Goal: Information Seeking & Learning: Find contact information

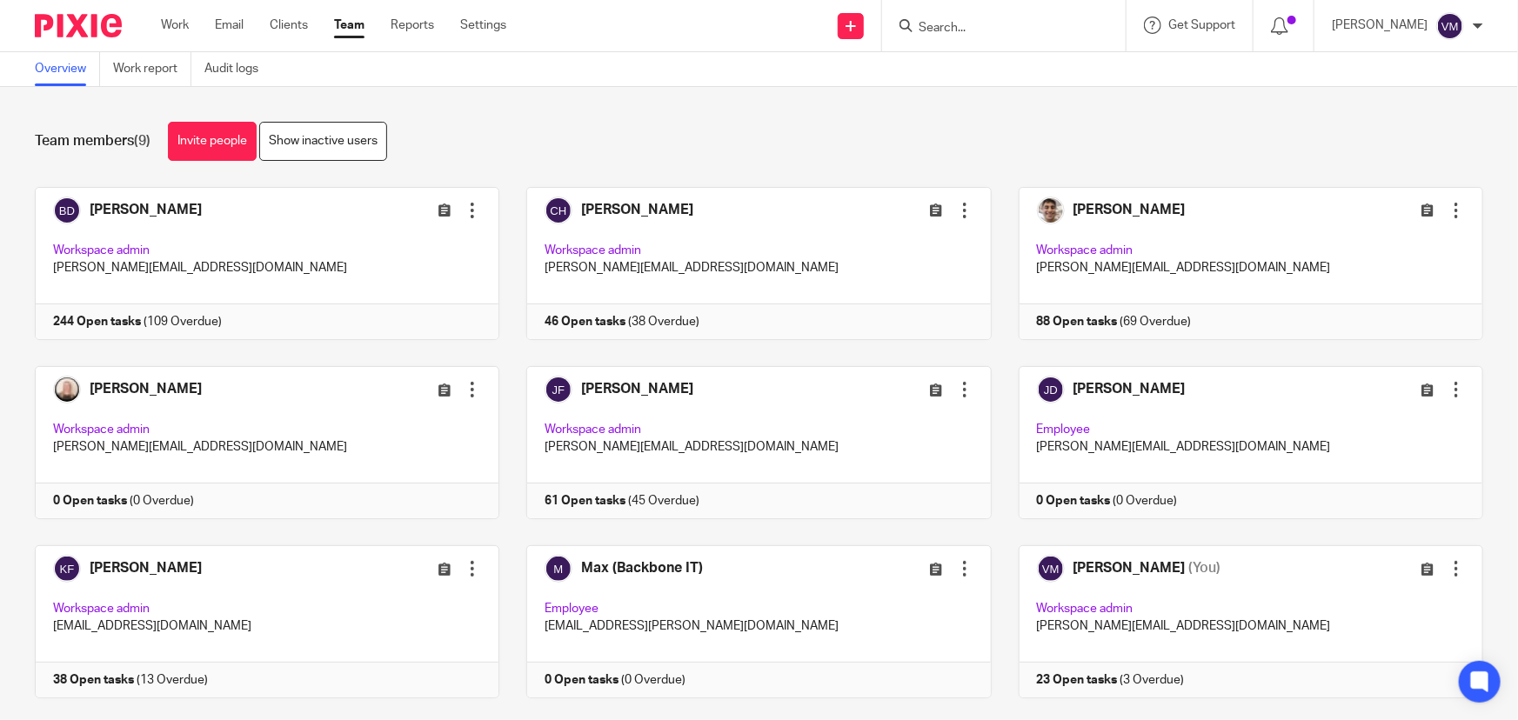
click at [985, 24] on input "Search" at bounding box center [995, 29] width 157 height 16
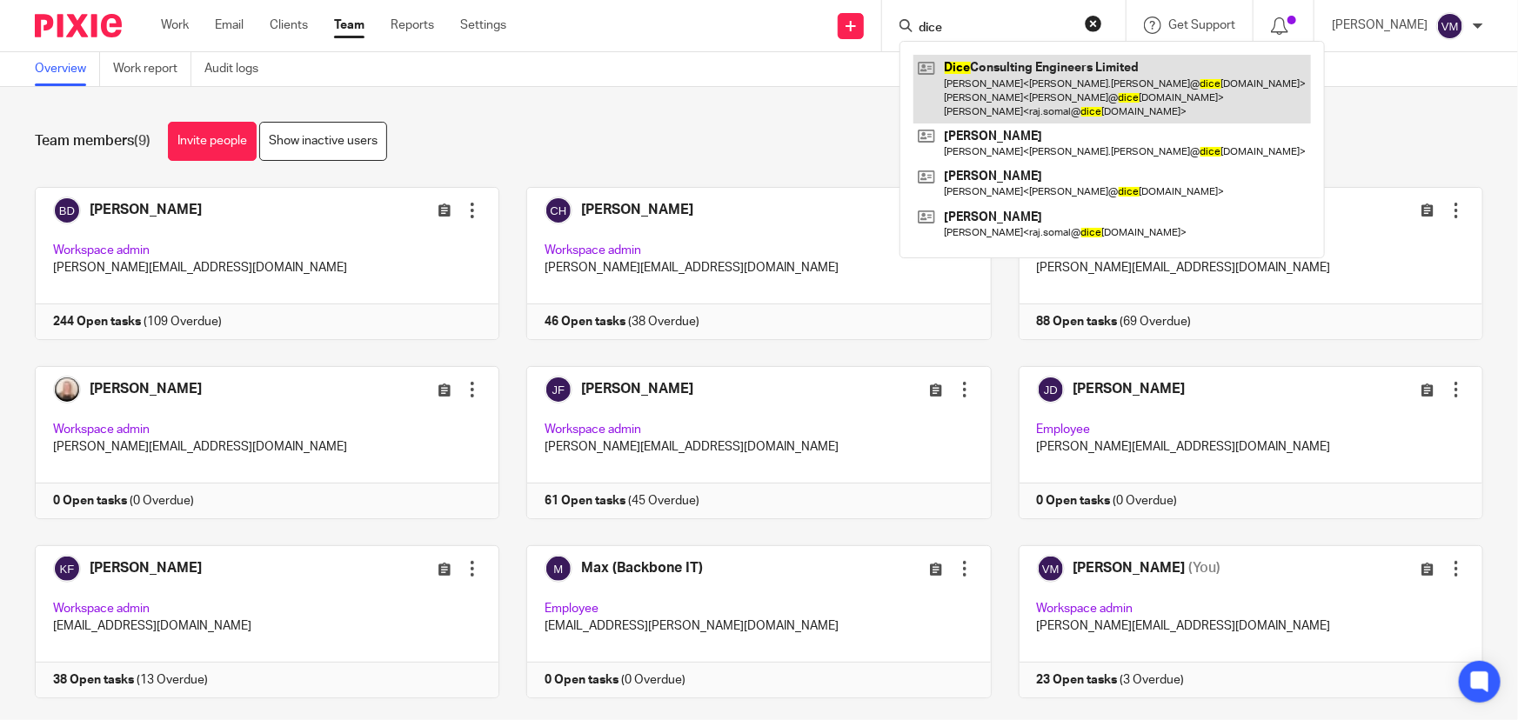
type input "dice"
click at [983, 88] on link at bounding box center [1111, 89] width 397 height 69
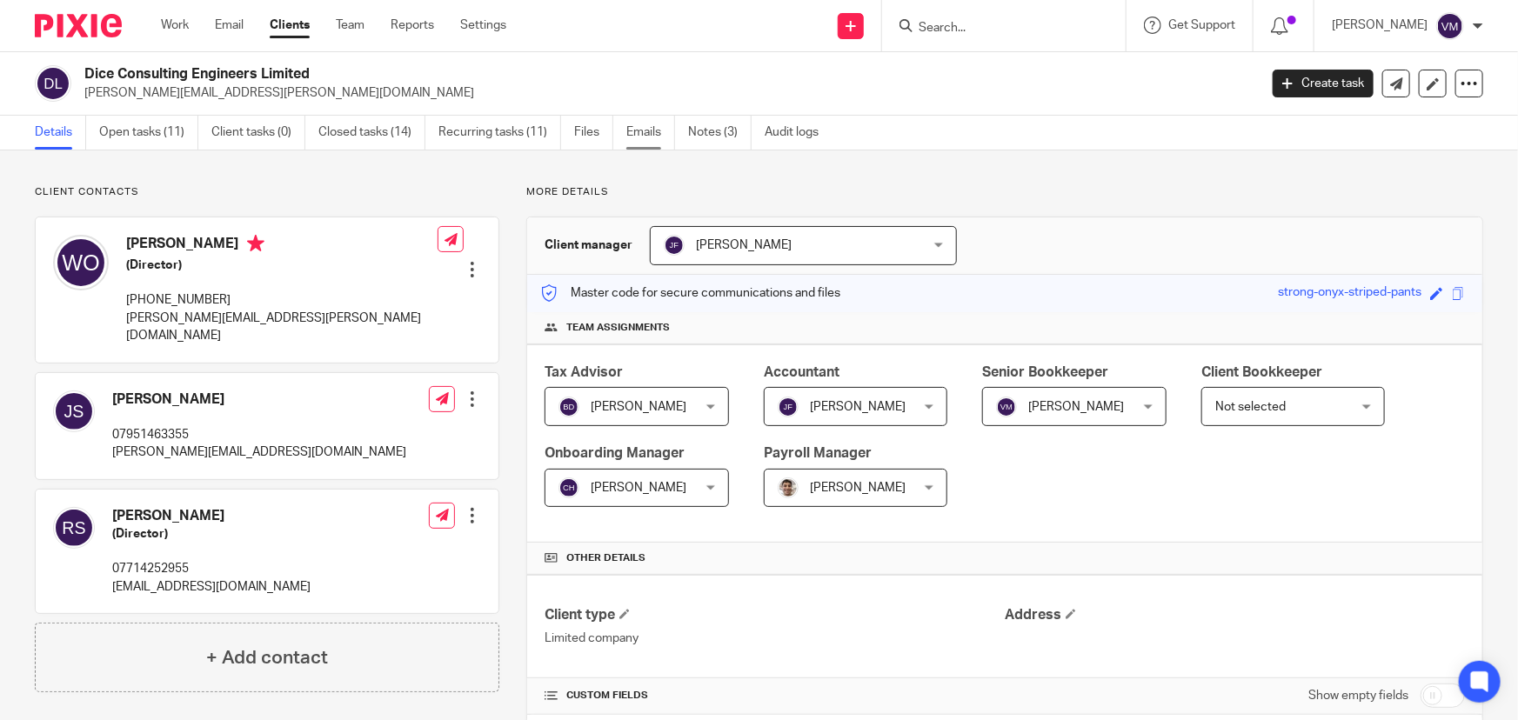
click at [664, 133] on link "Emails" at bounding box center [650, 133] width 49 height 34
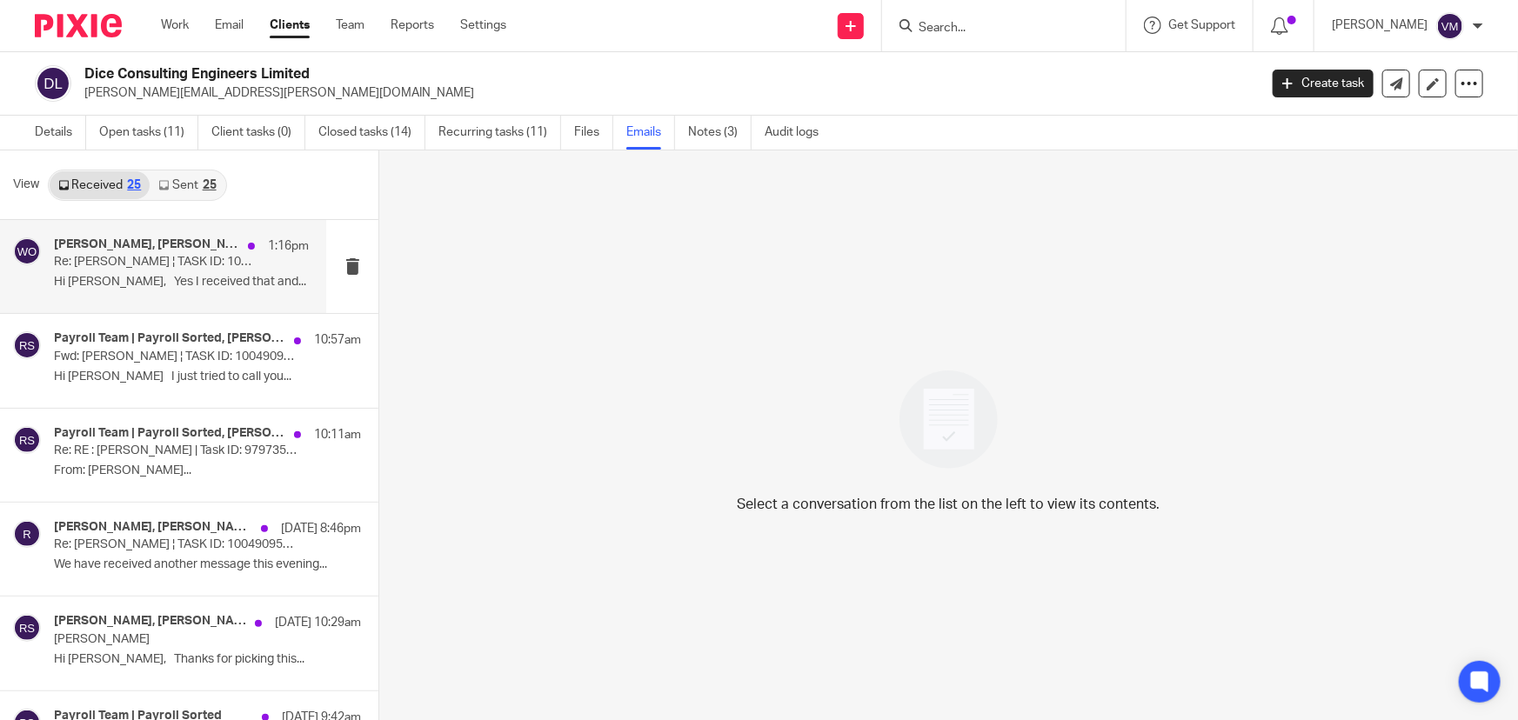
click at [137, 264] on p "Re: Jon Svikis ¦ TASK ID: 10049095318" at bounding box center [156, 262] width 204 height 15
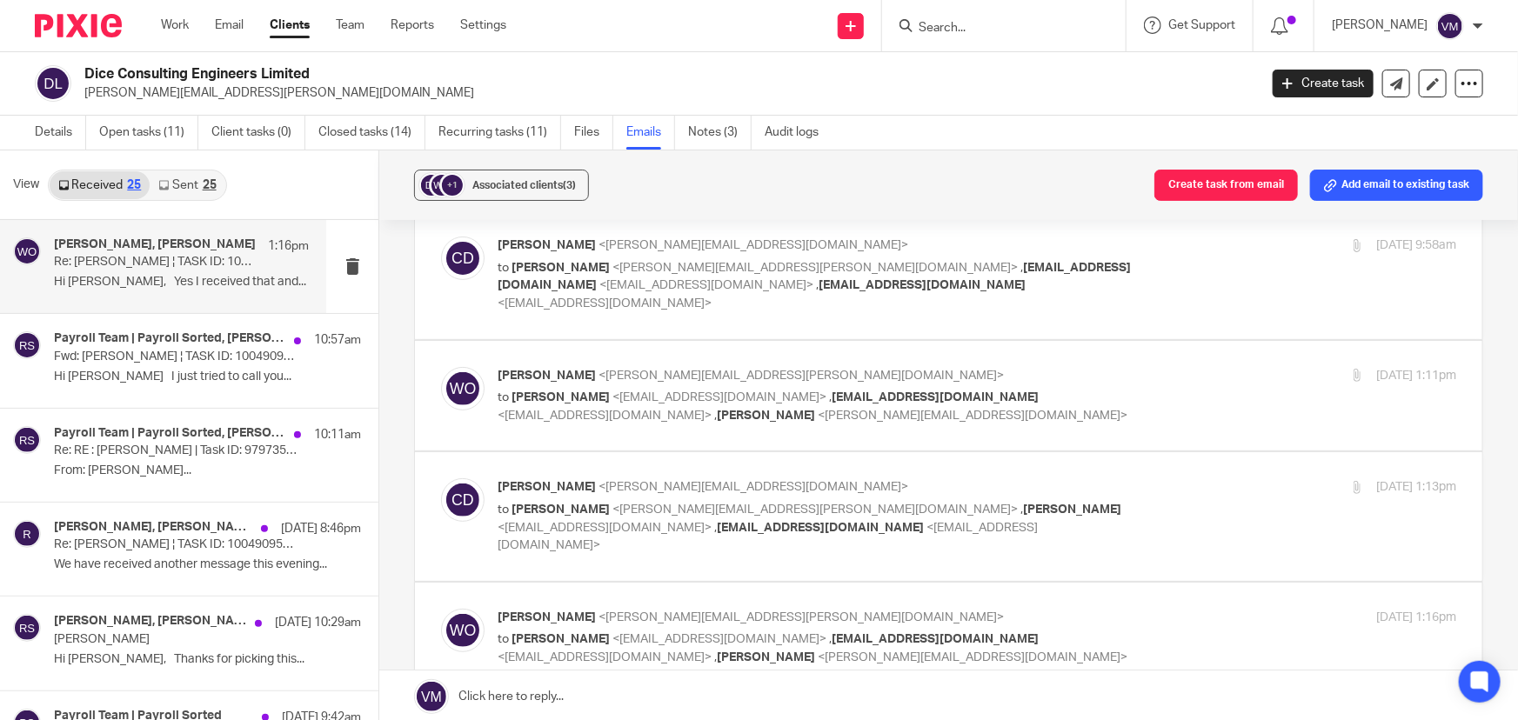
scroll to position [174, 0]
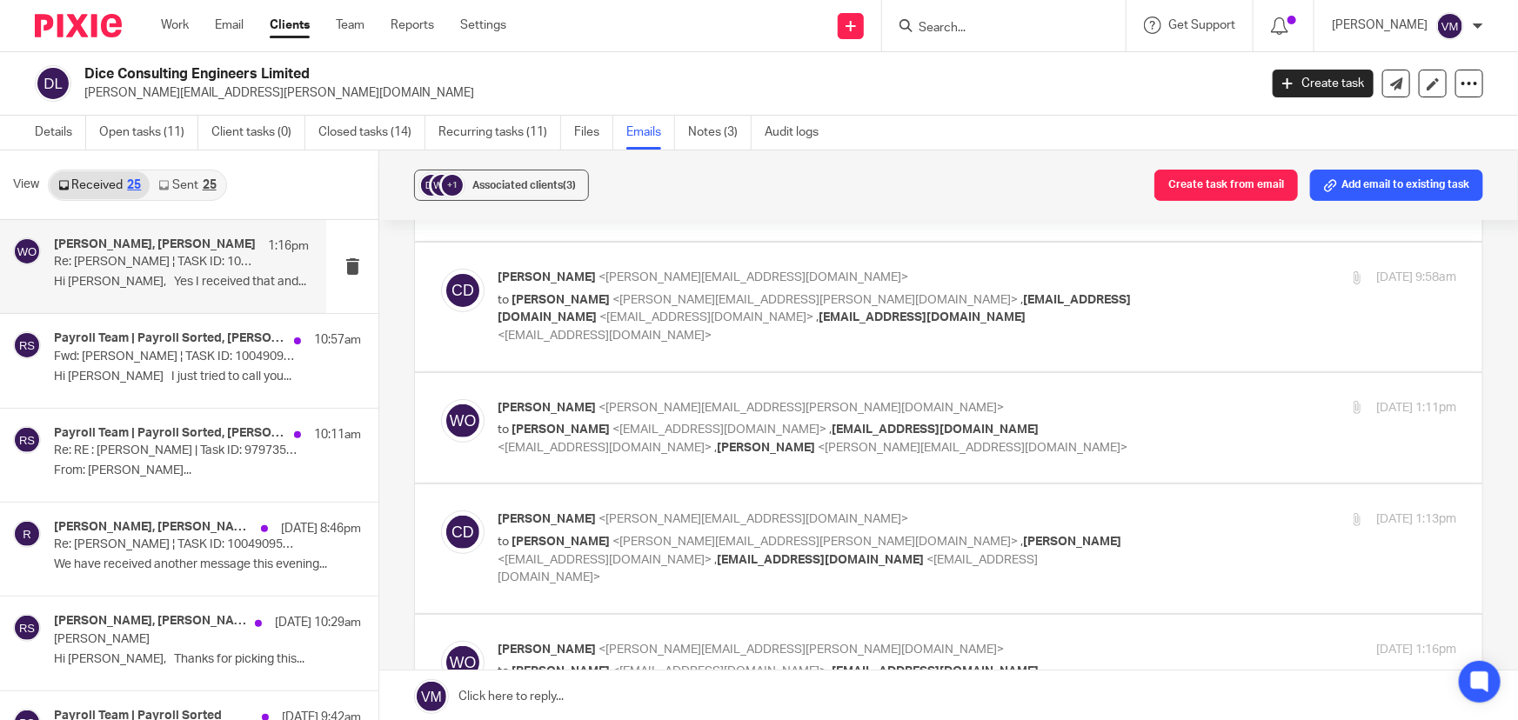
click at [1096, 484] on label at bounding box center [948, 548] width 1067 height 128
click at [441, 510] on input "checkbox" at bounding box center [440, 510] width 1 height 1
checkbox input "true"
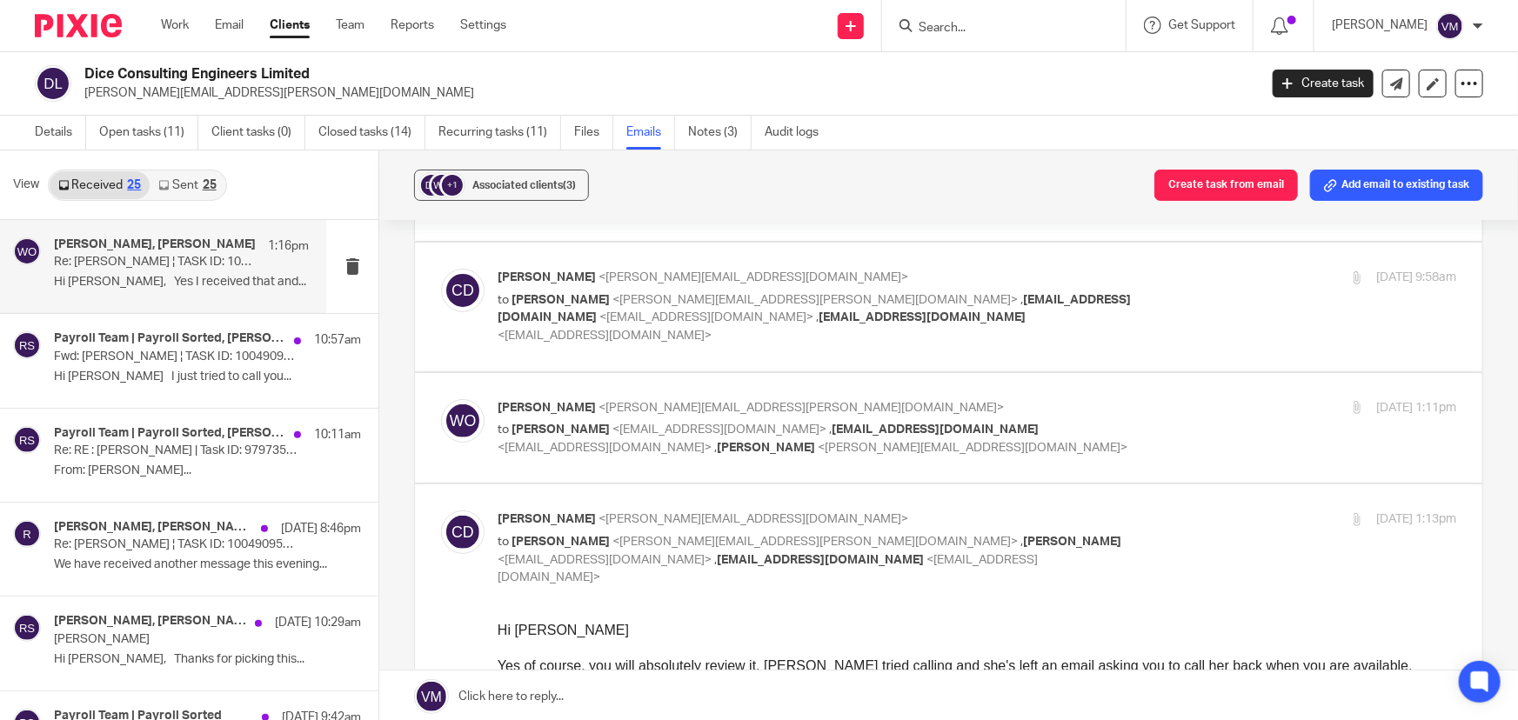
scroll to position [0, 0]
click at [182, 183] on link "Sent 25" at bounding box center [187, 185] width 75 height 28
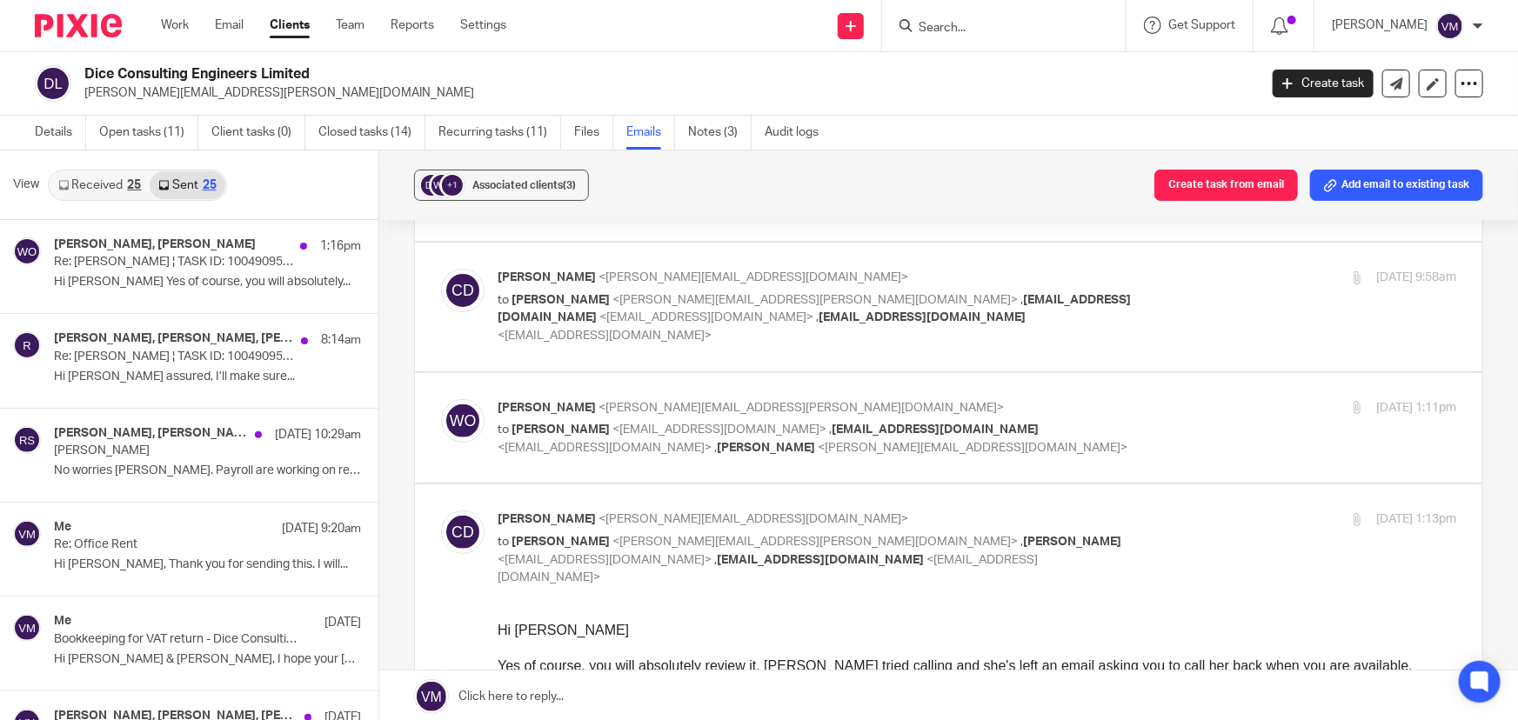
scroll to position [2, 0]
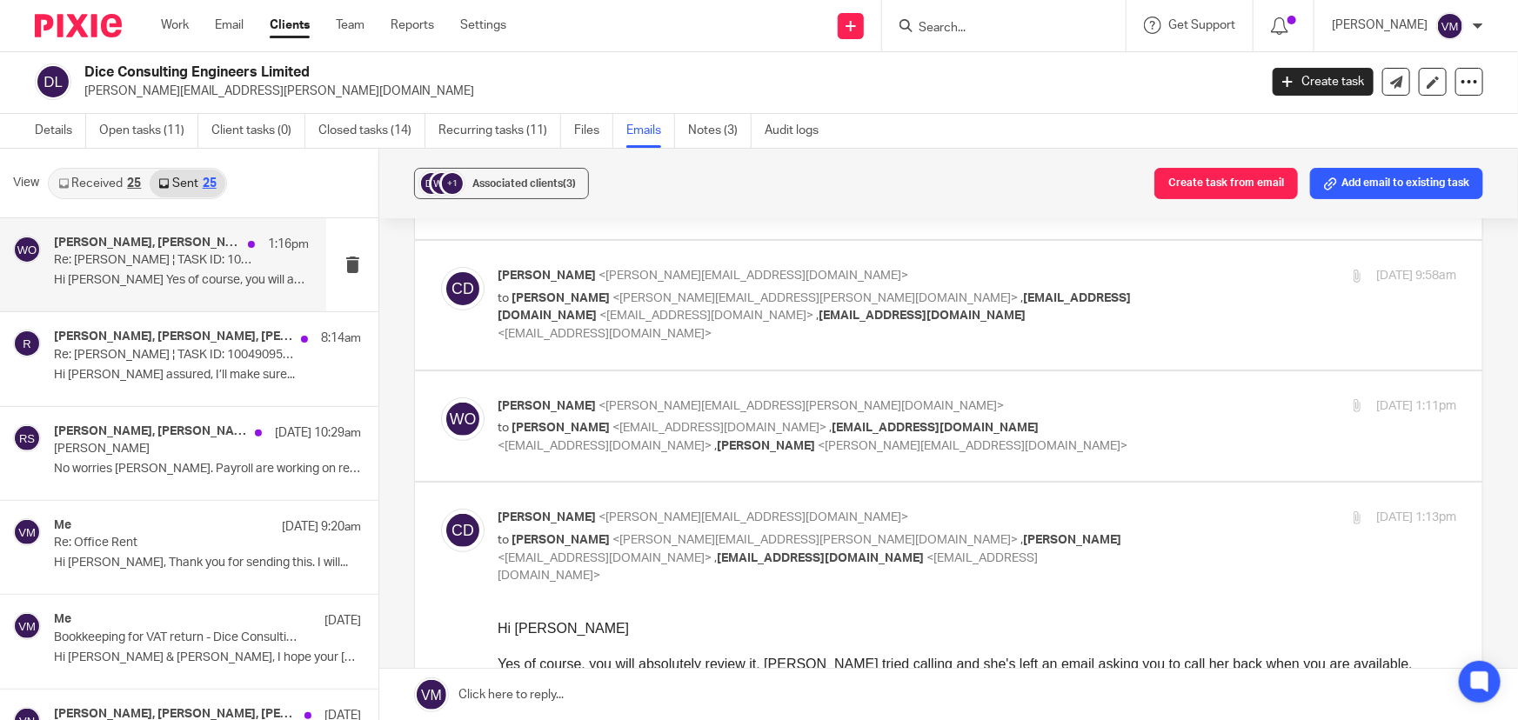
click at [165, 249] on h4 "Wayne Oakes, Chris Demetriou" at bounding box center [146, 243] width 185 height 15
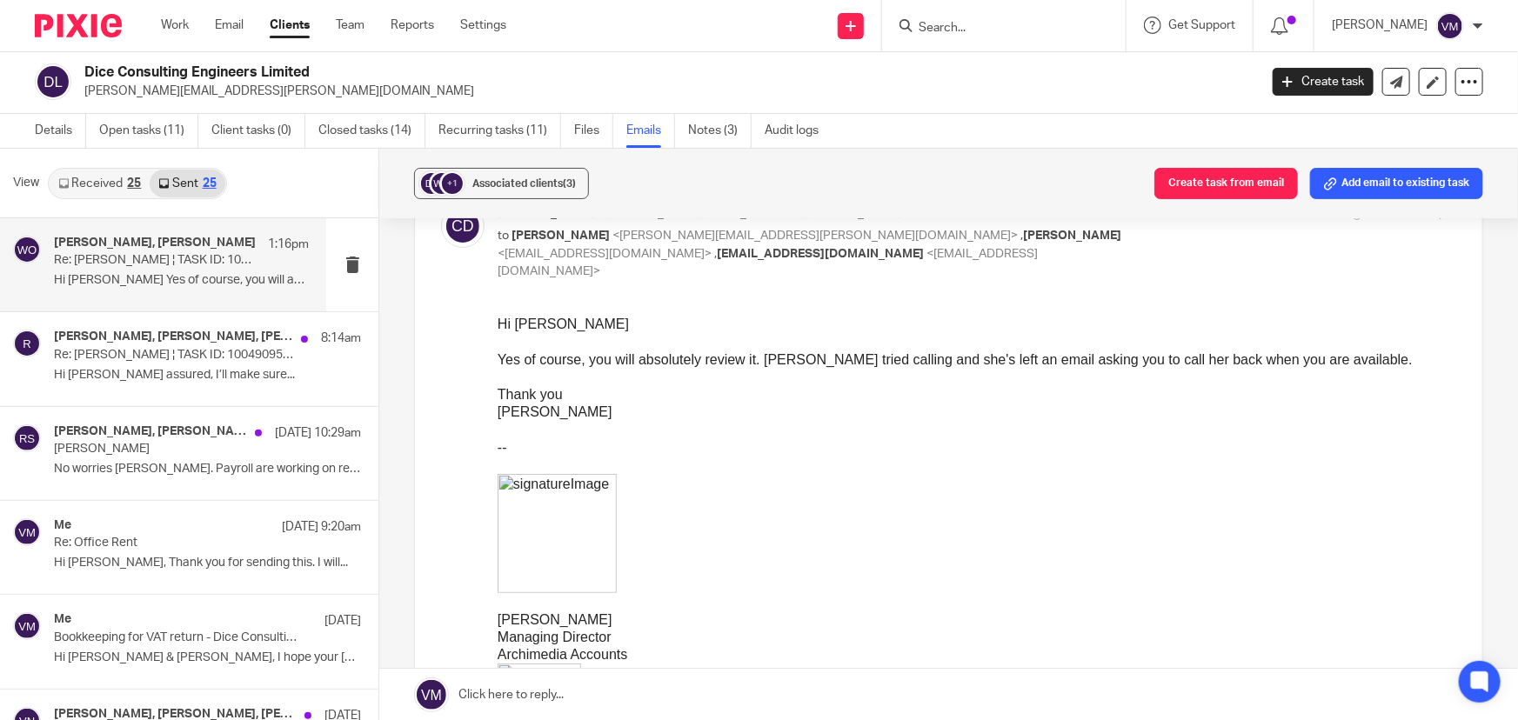
scroll to position [395, 0]
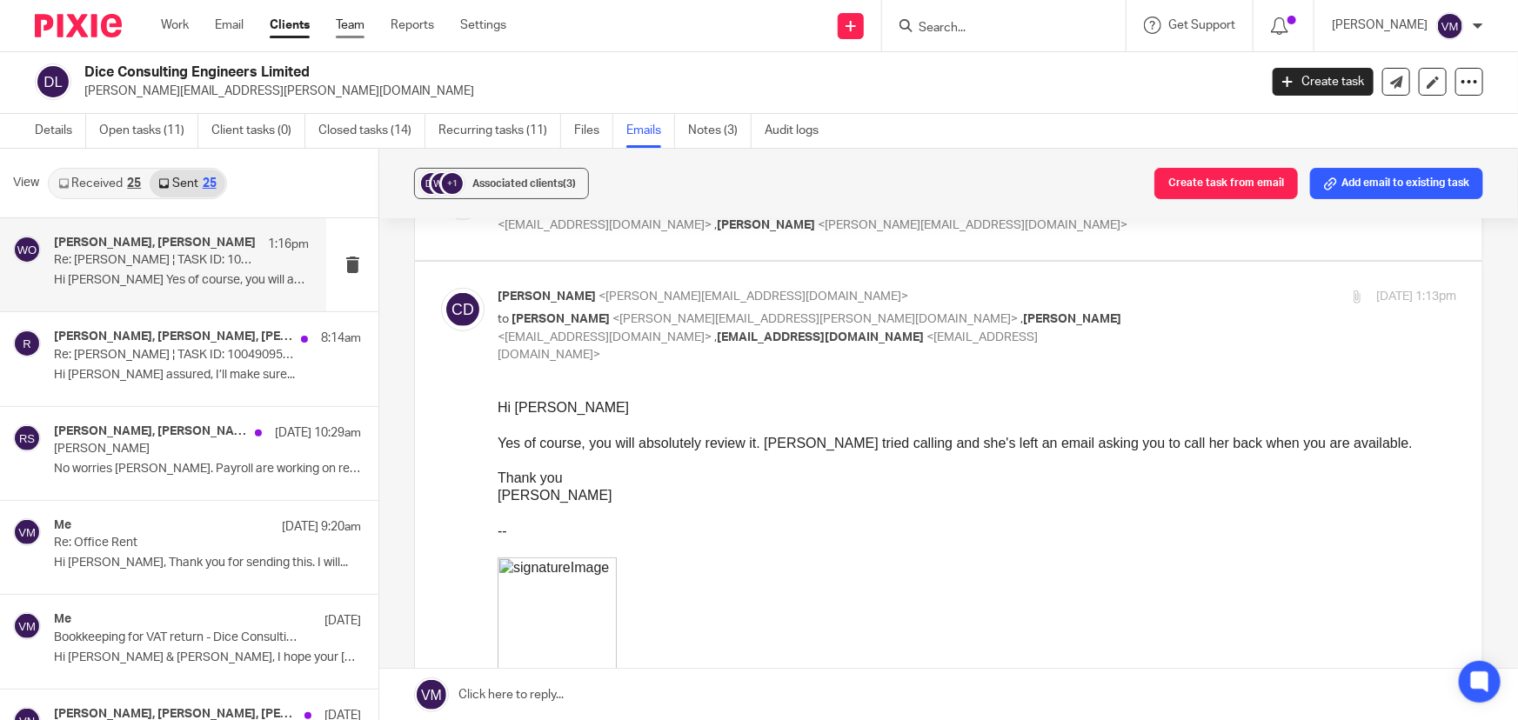
click at [350, 25] on link "Team" at bounding box center [350, 25] width 29 height 17
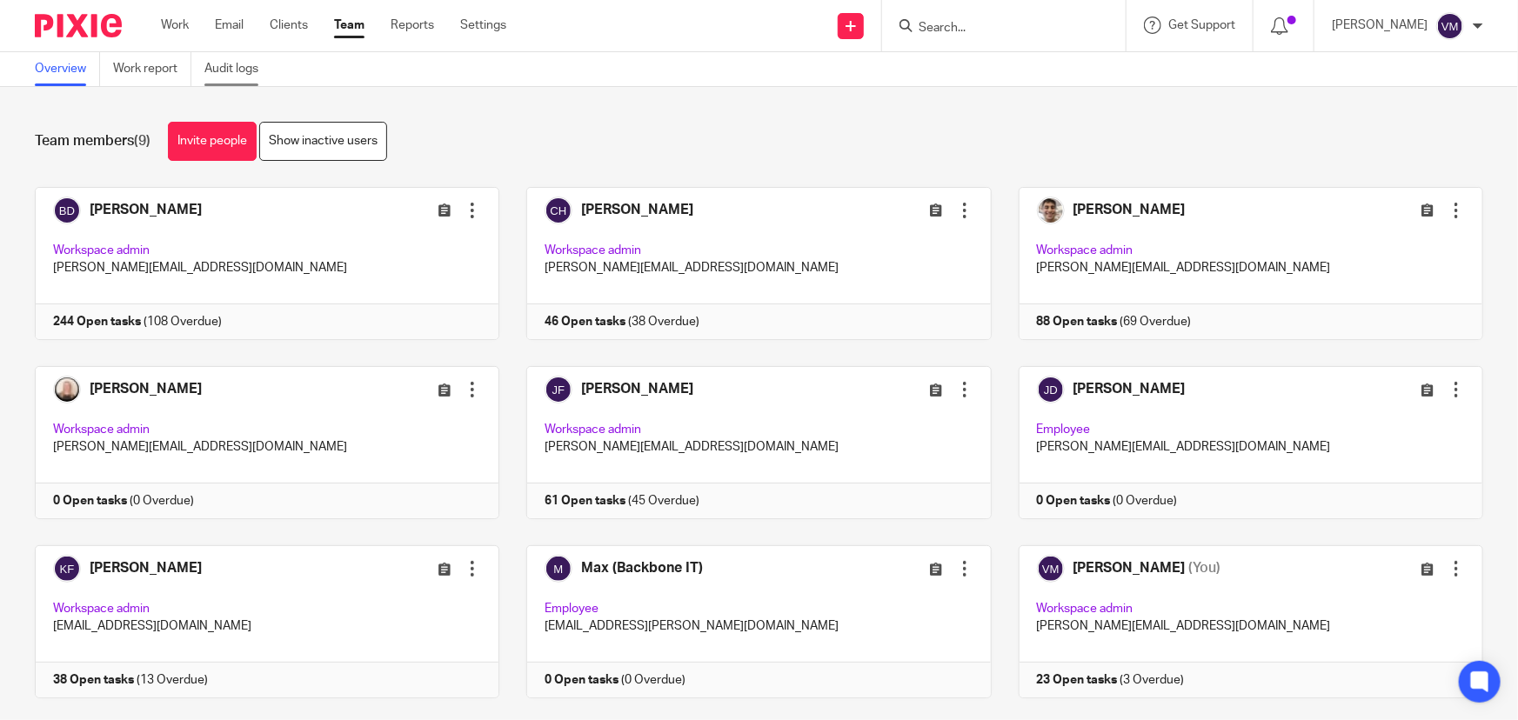
click at [257, 71] on link "Audit logs" at bounding box center [237, 69] width 67 height 34
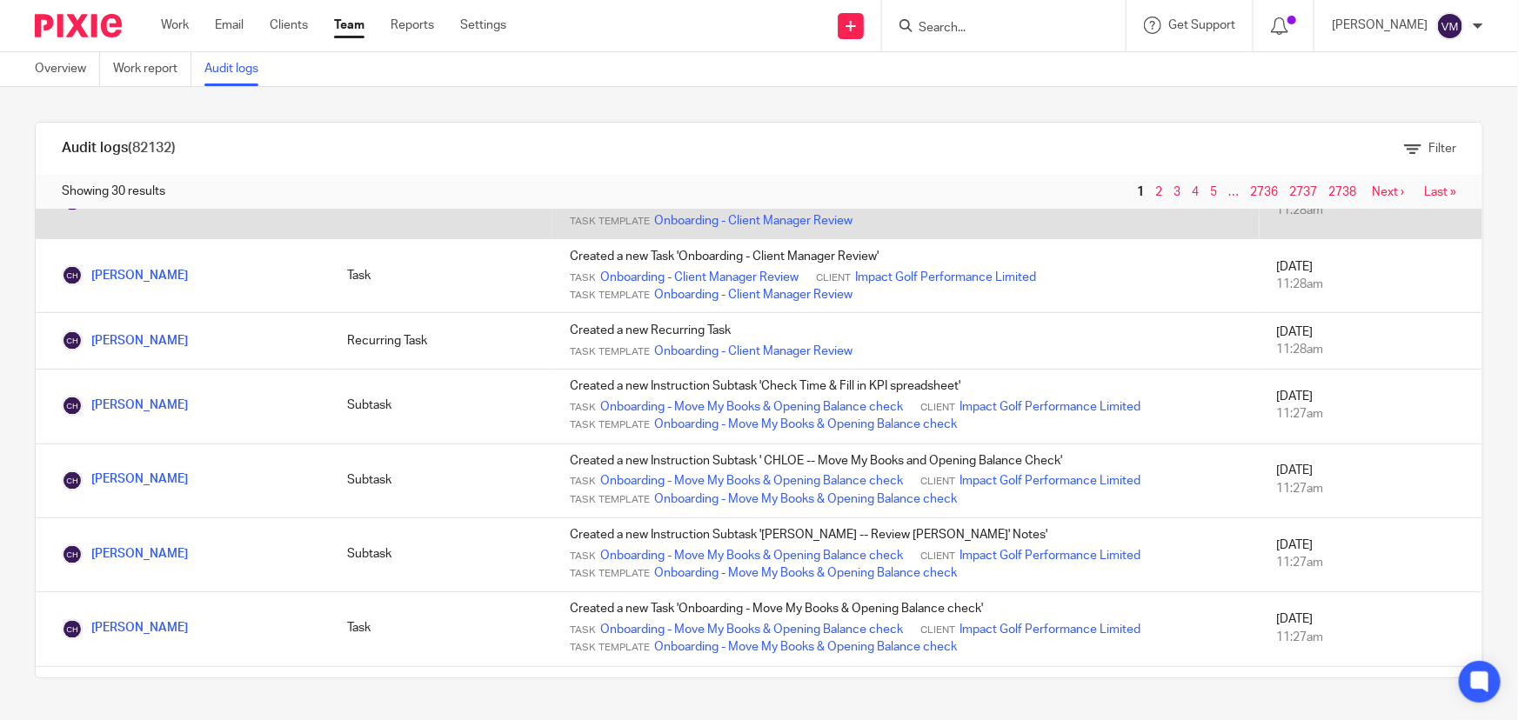
scroll to position [1544, 0]
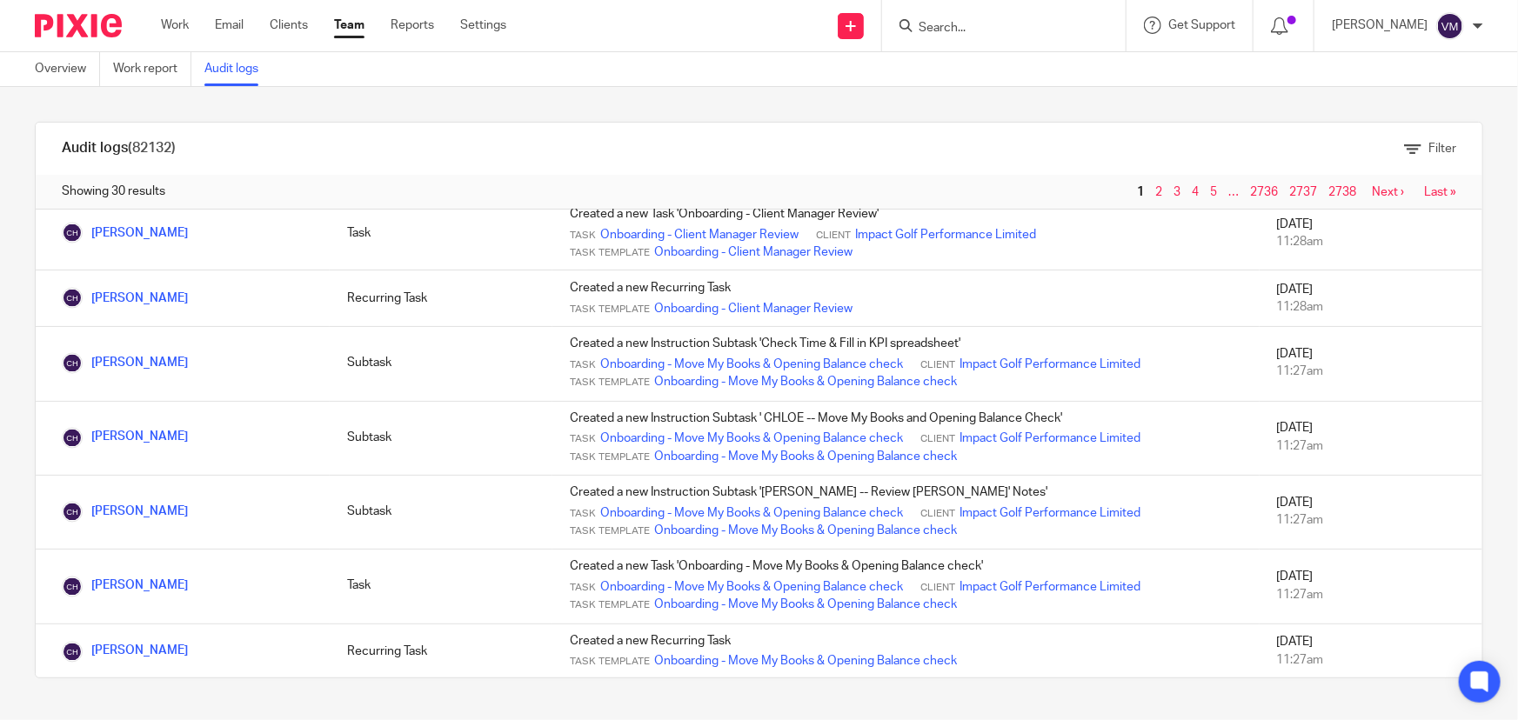
click at [357, 25] on link "Team" at bounding box center [349, 25] width 30 height 17
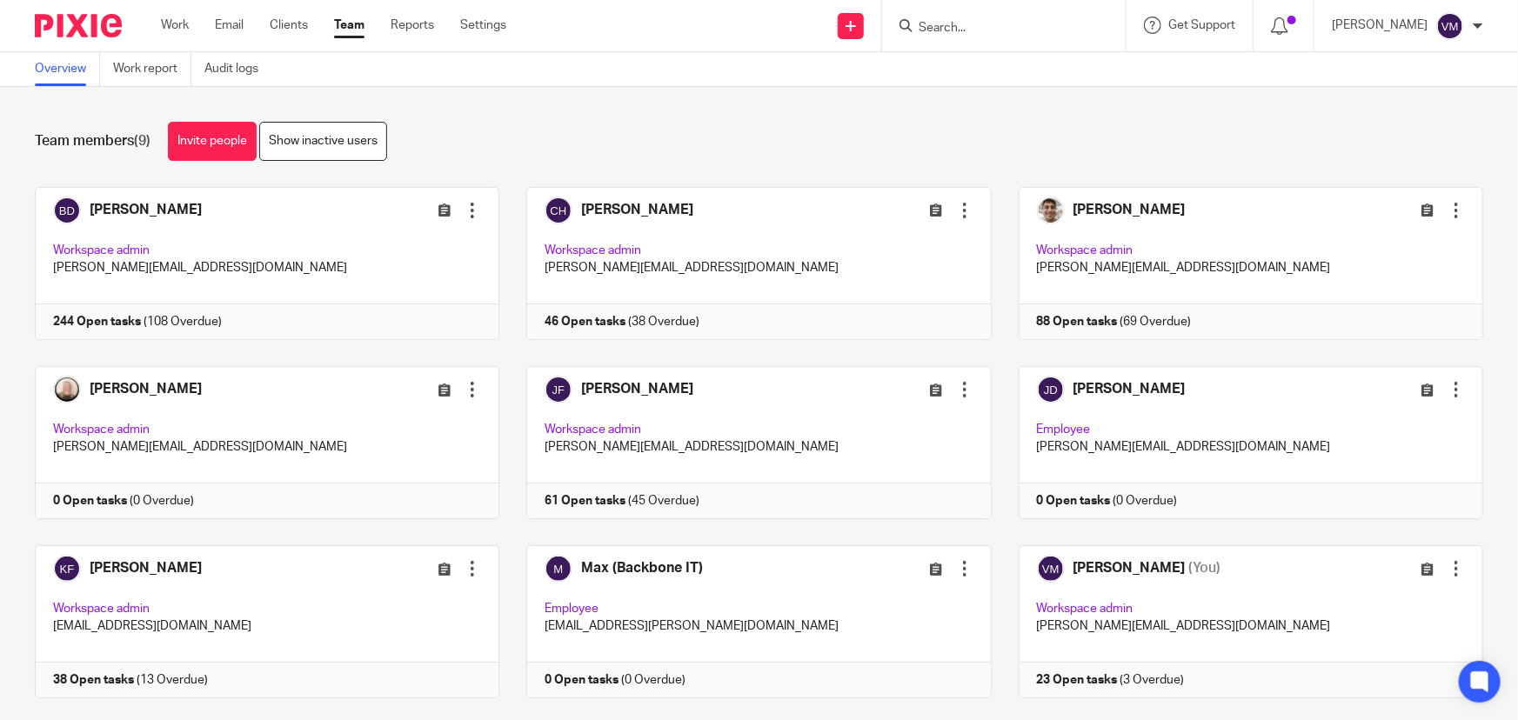
click at [964, 25] on input "Search" at bounding box center [995, 29] width 157 height 16
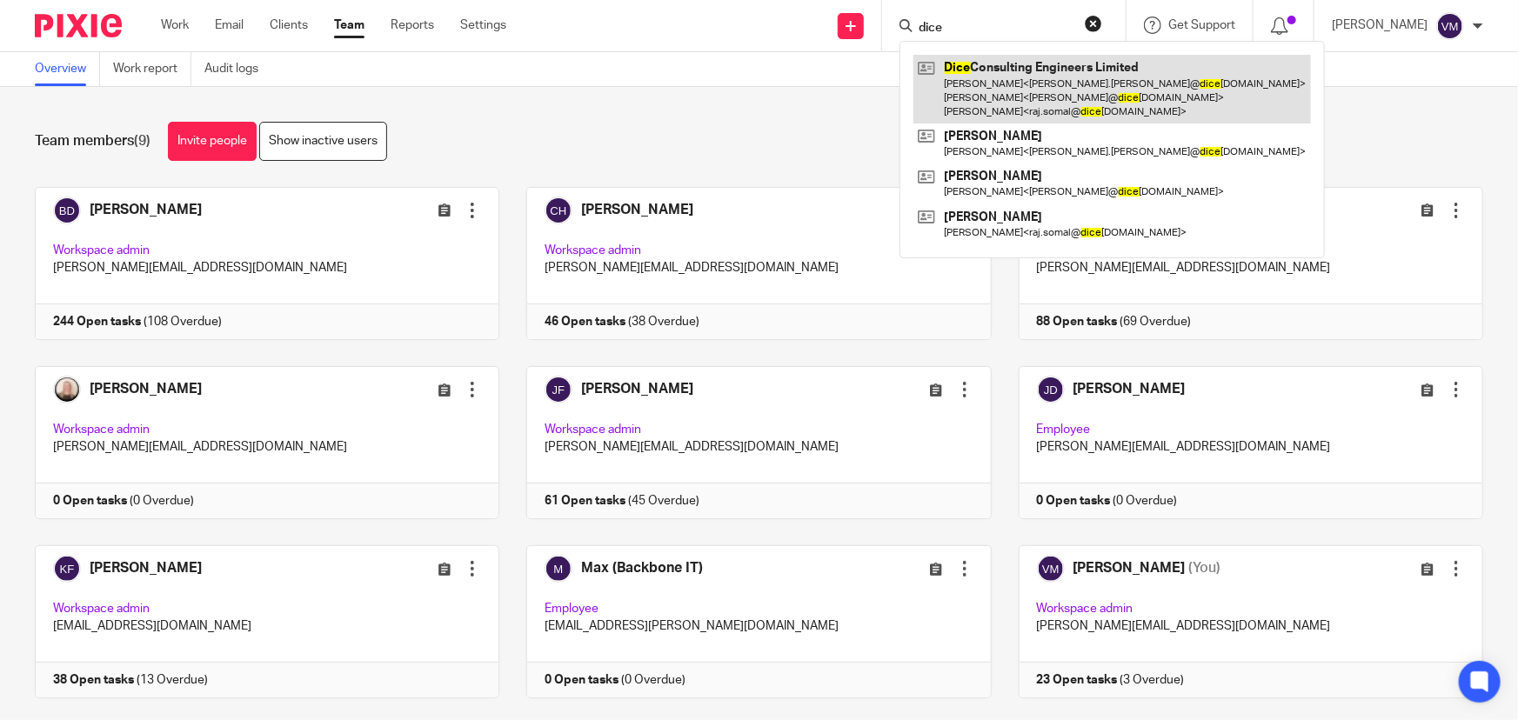
type input "dice"
click at [1017, 89] on link at bounding box center [1111, 89] width 397 height 69
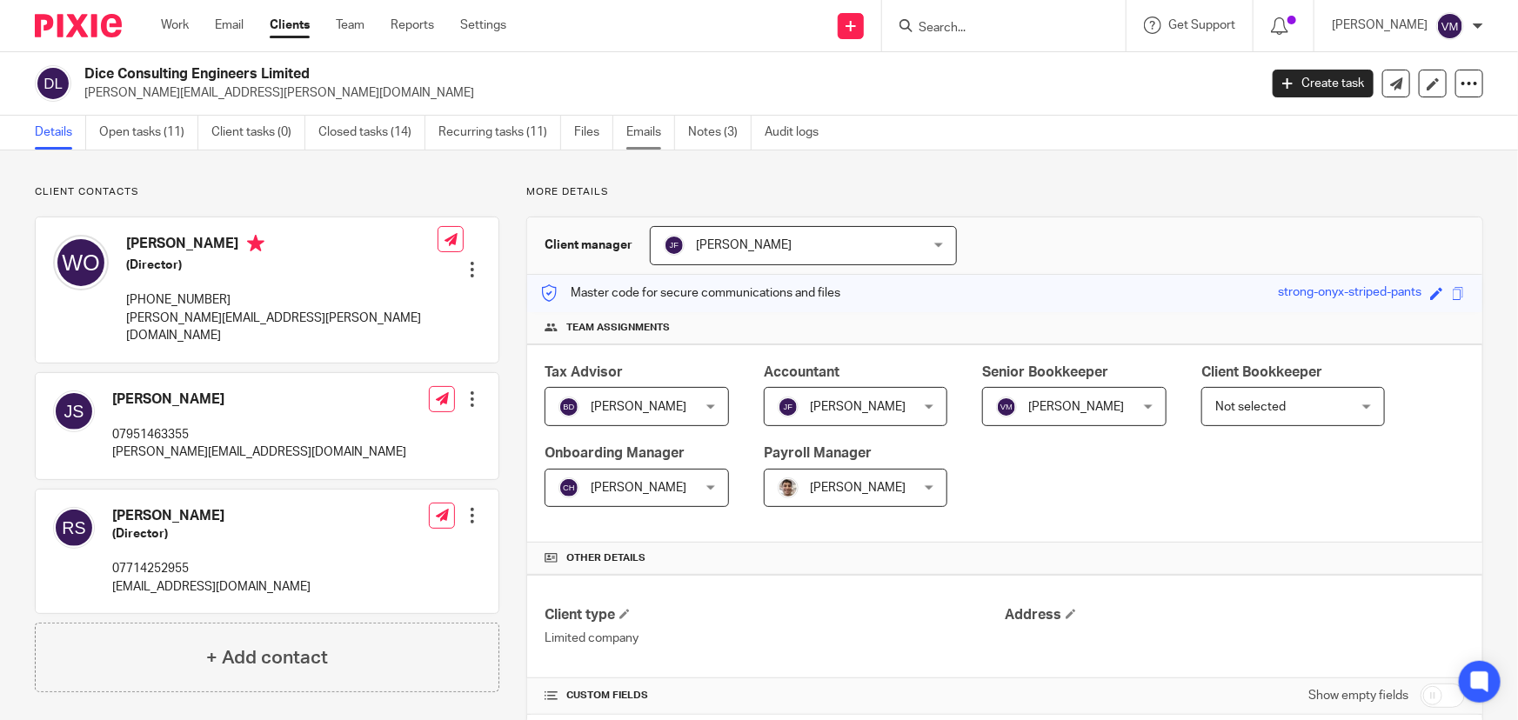
click at [644, 128] on link "Emails" at bounding box center [650, 133] width 49 height 34
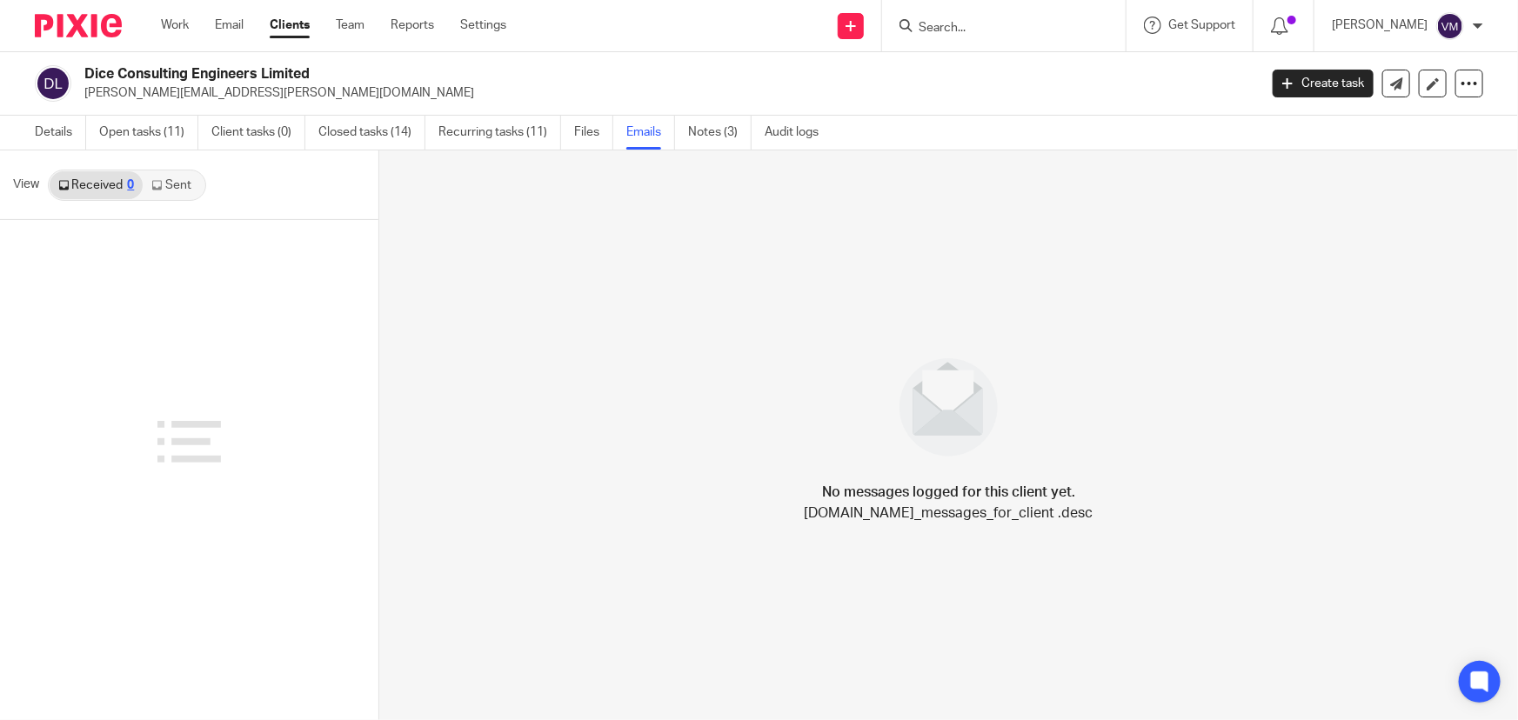
click at [174, 180] on link "Sent" at bounding box center [173, 185] width 61 height 28
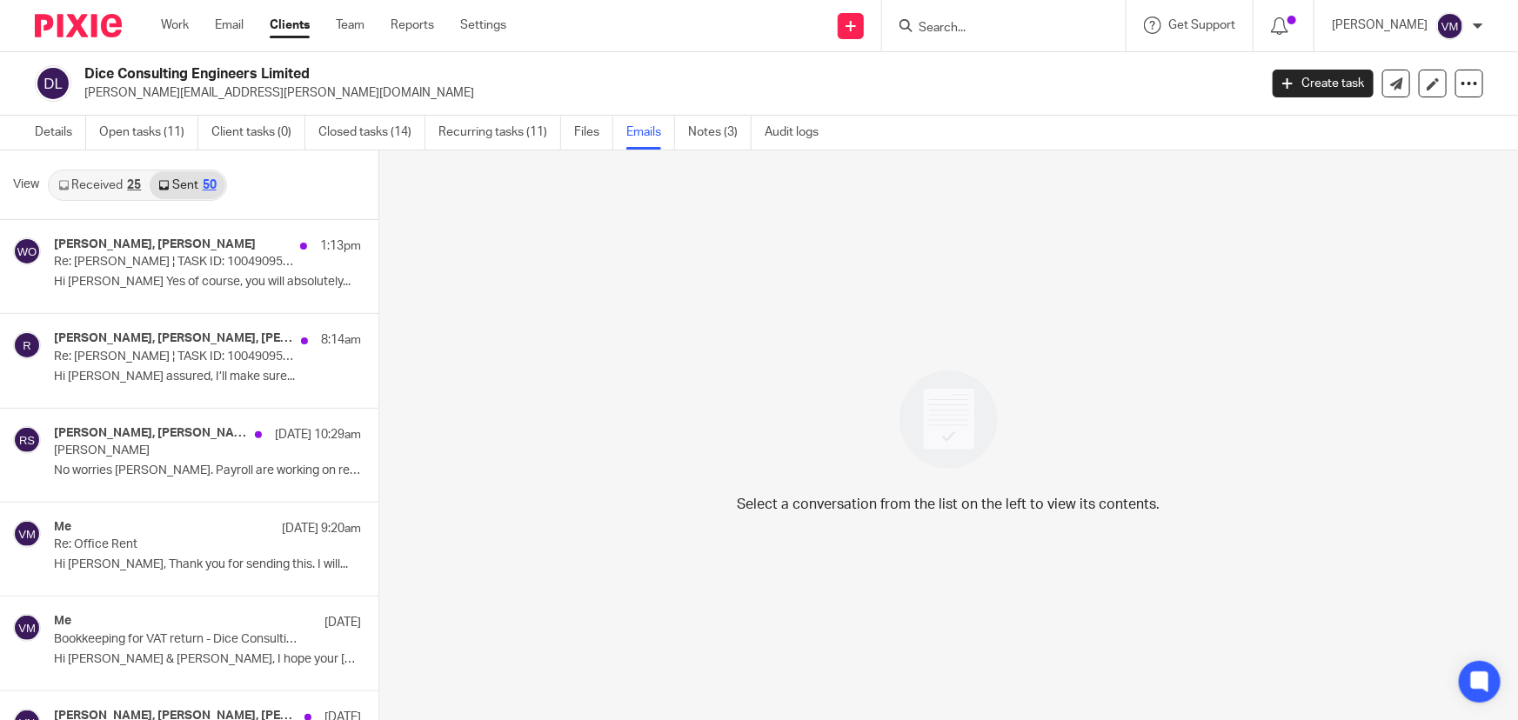
click at [122, 184] on link "Received 25" at bounding box center [100, 185] width 100 height 28
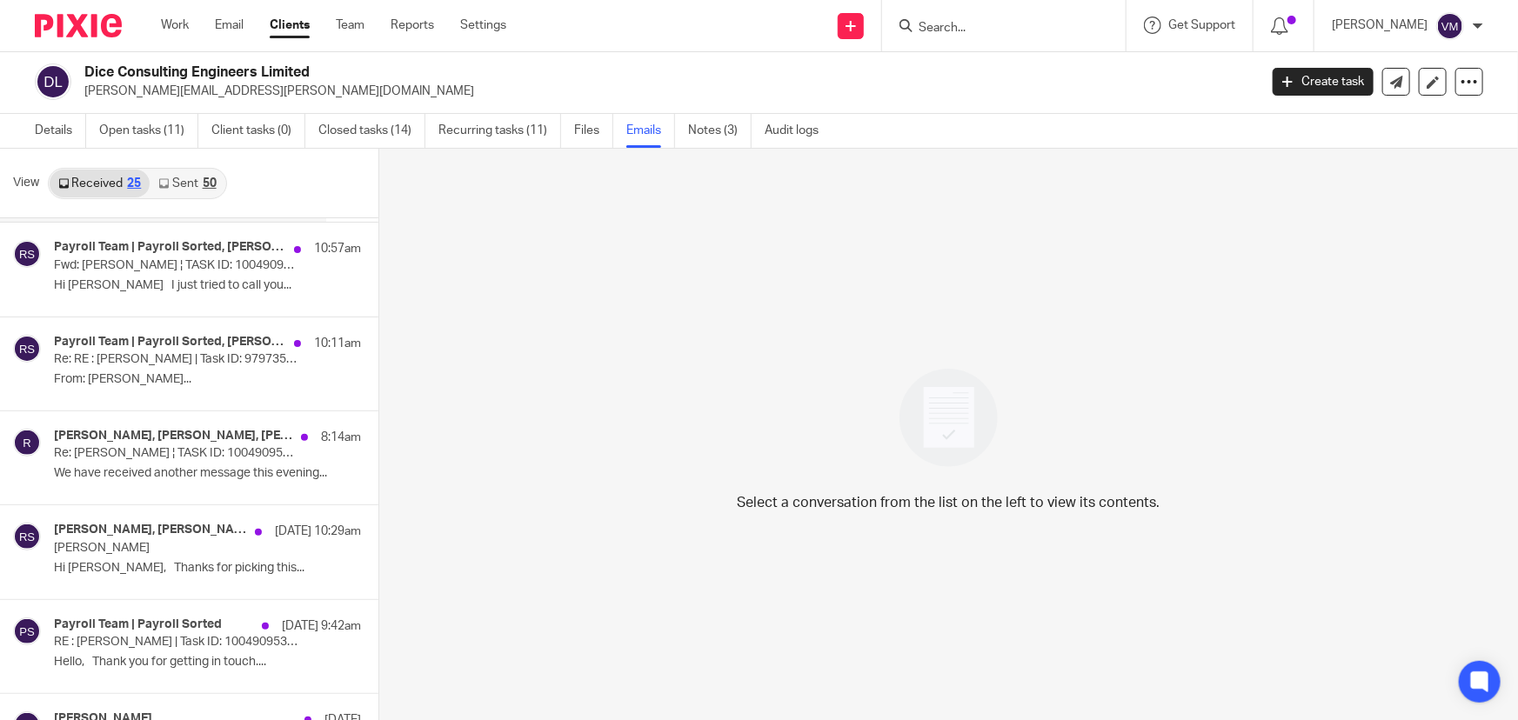
scroll to position [157, 0]
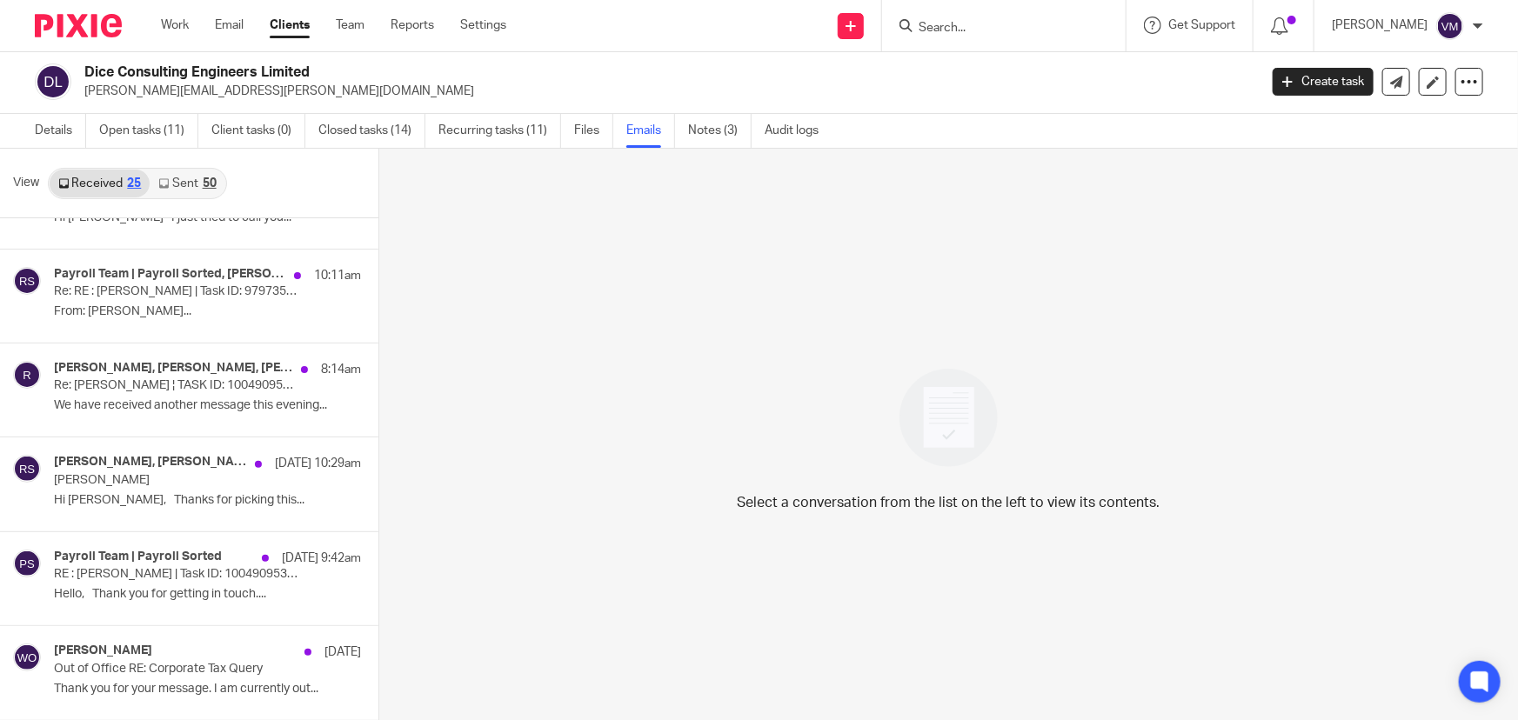
click at [122, 287] on p "Re: RE : Kamila Kobialka | Task ID: 9797357483" at bounding box center [177, 291] width 246 height 15
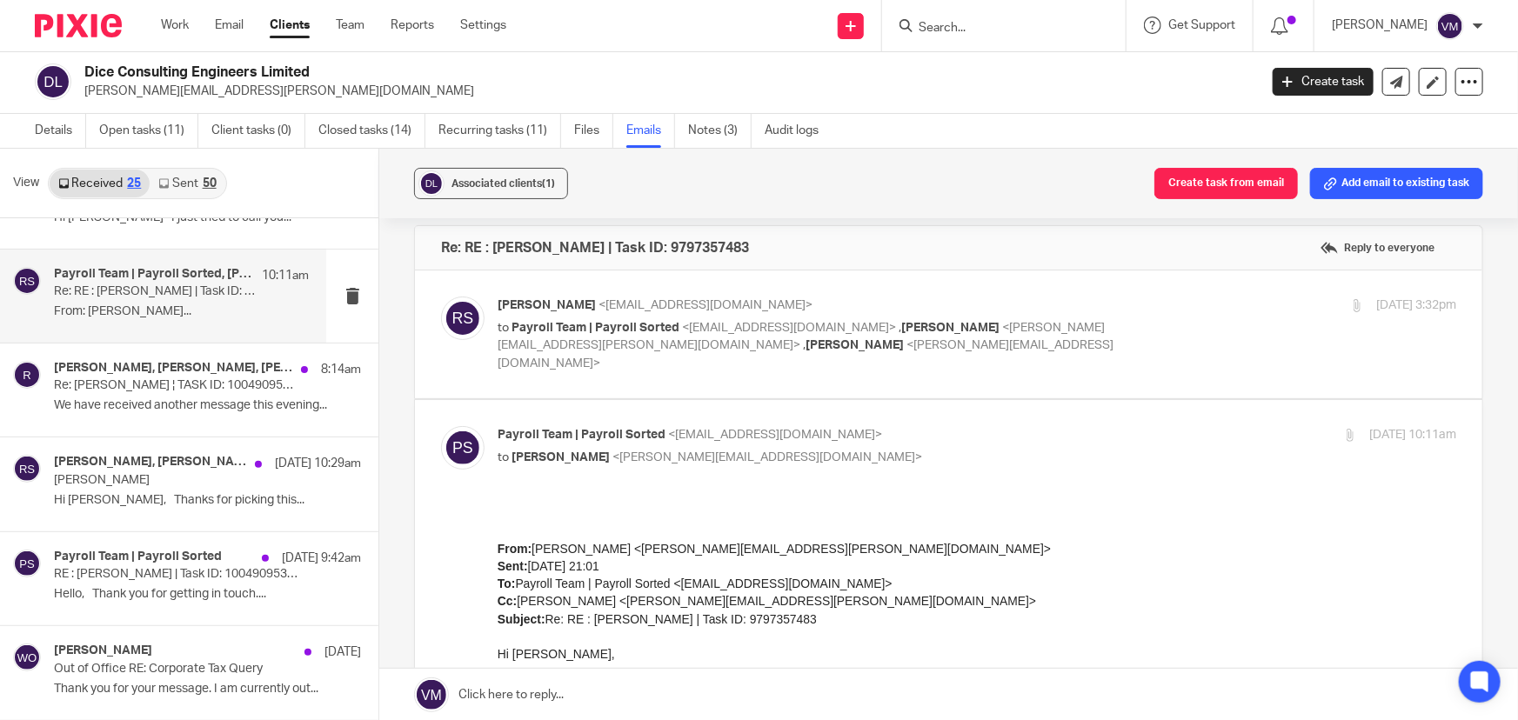
scroll to position [0, 0]
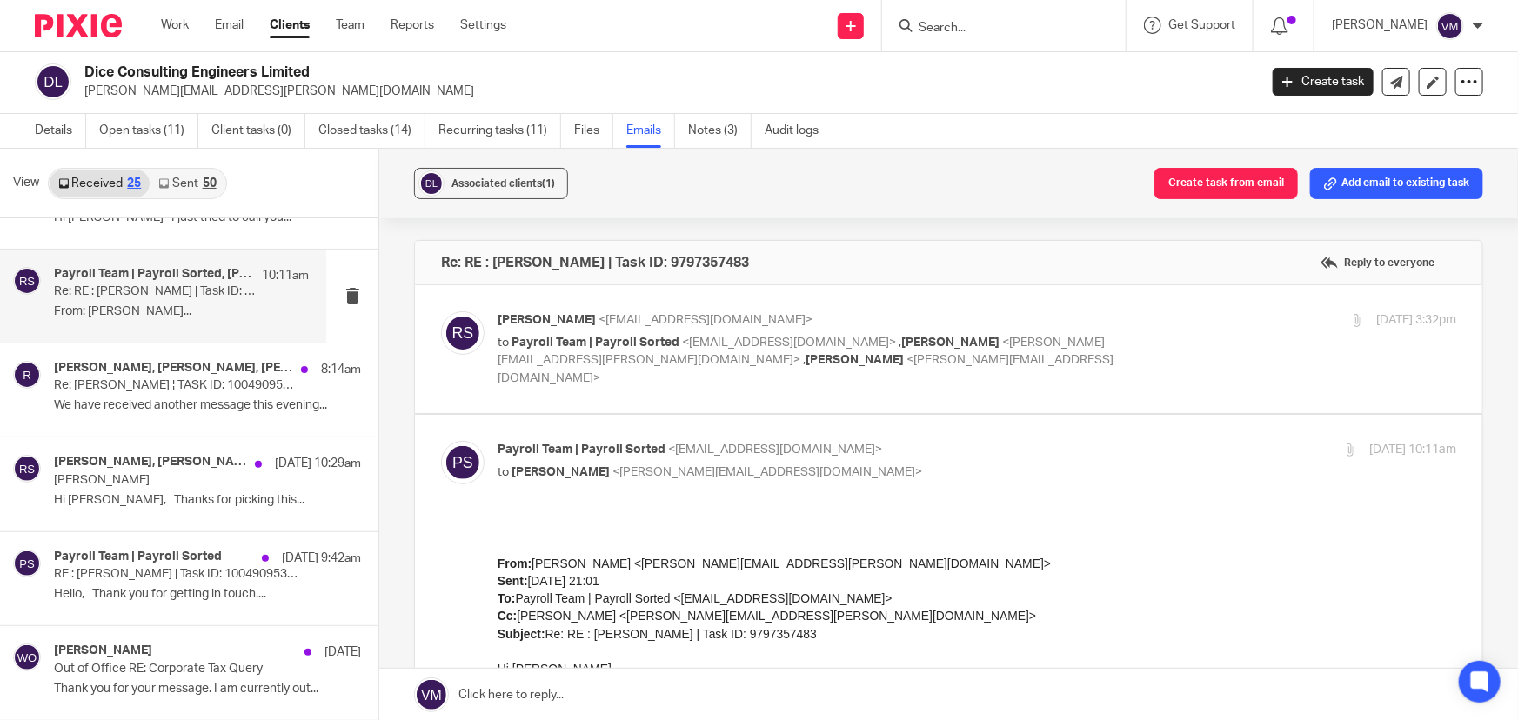
click at [1069, 309] on label at bounding box center [948, 349] width 1067 height 128
click at [441, 310] on input "checkbox" at bounding box center [440, 310] width 1 height 1
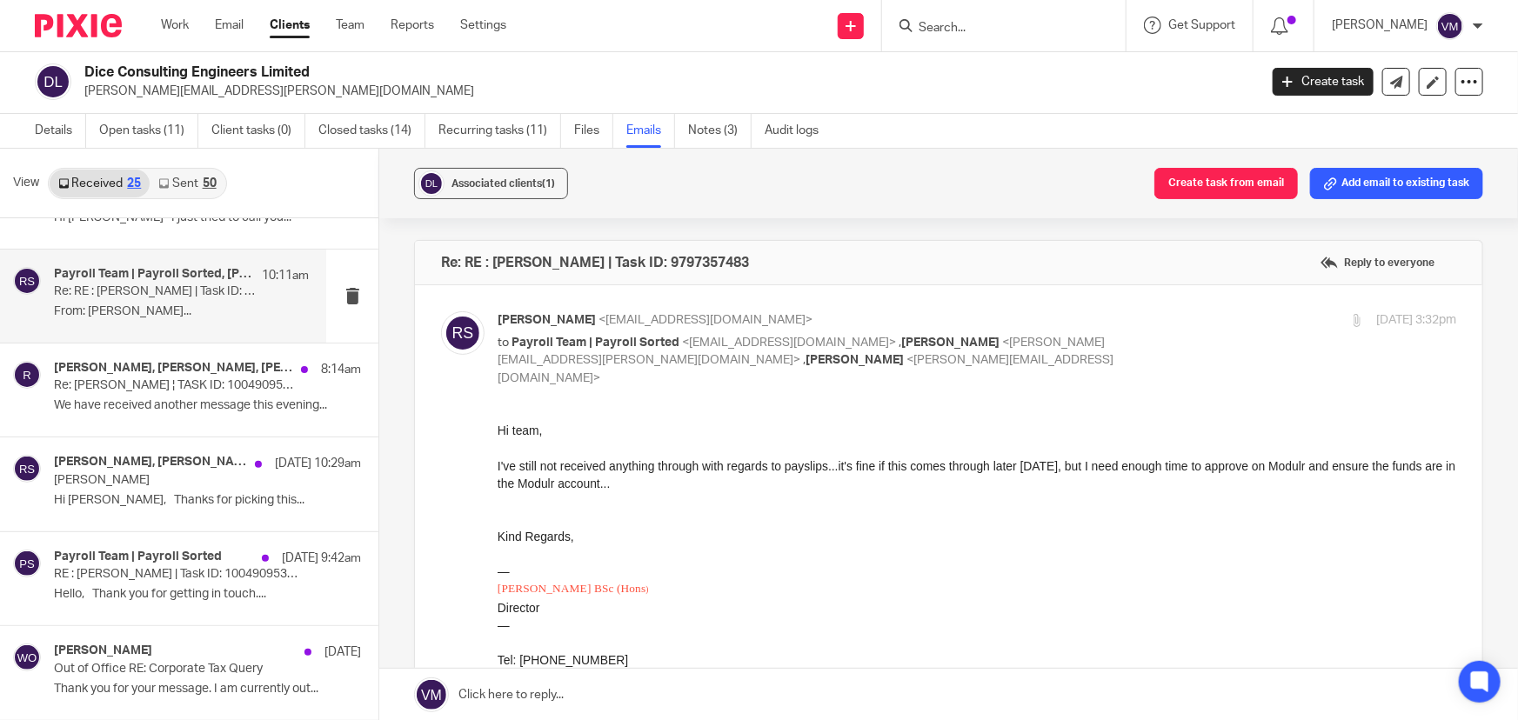
click at [441, 310] on input "checkbox" at bounding box center [440, 310] width 1 height 1
checkbox input "false"
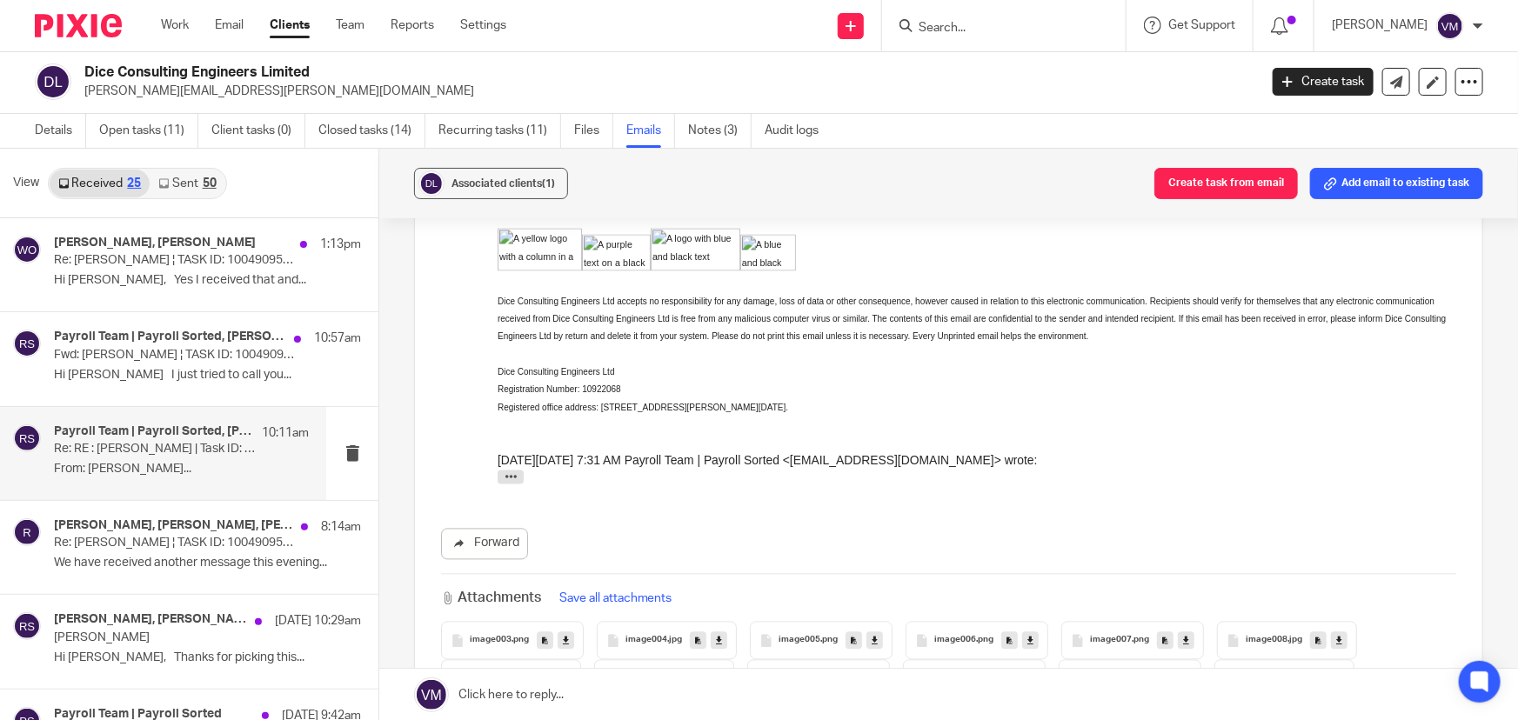
scroll to position [1818, 0]
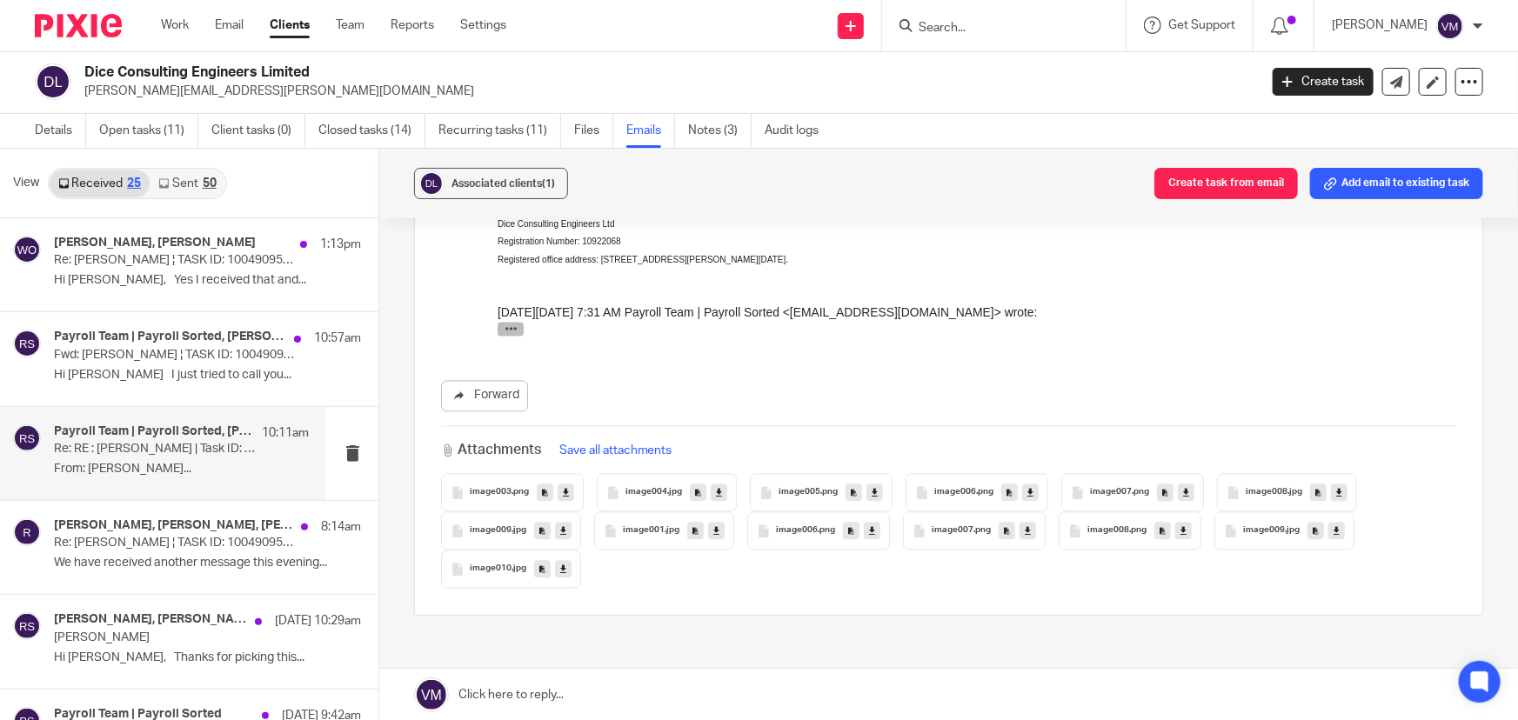
click at [510, 330] on icon "button" at bounding box center [510, 330] width 13 height 13
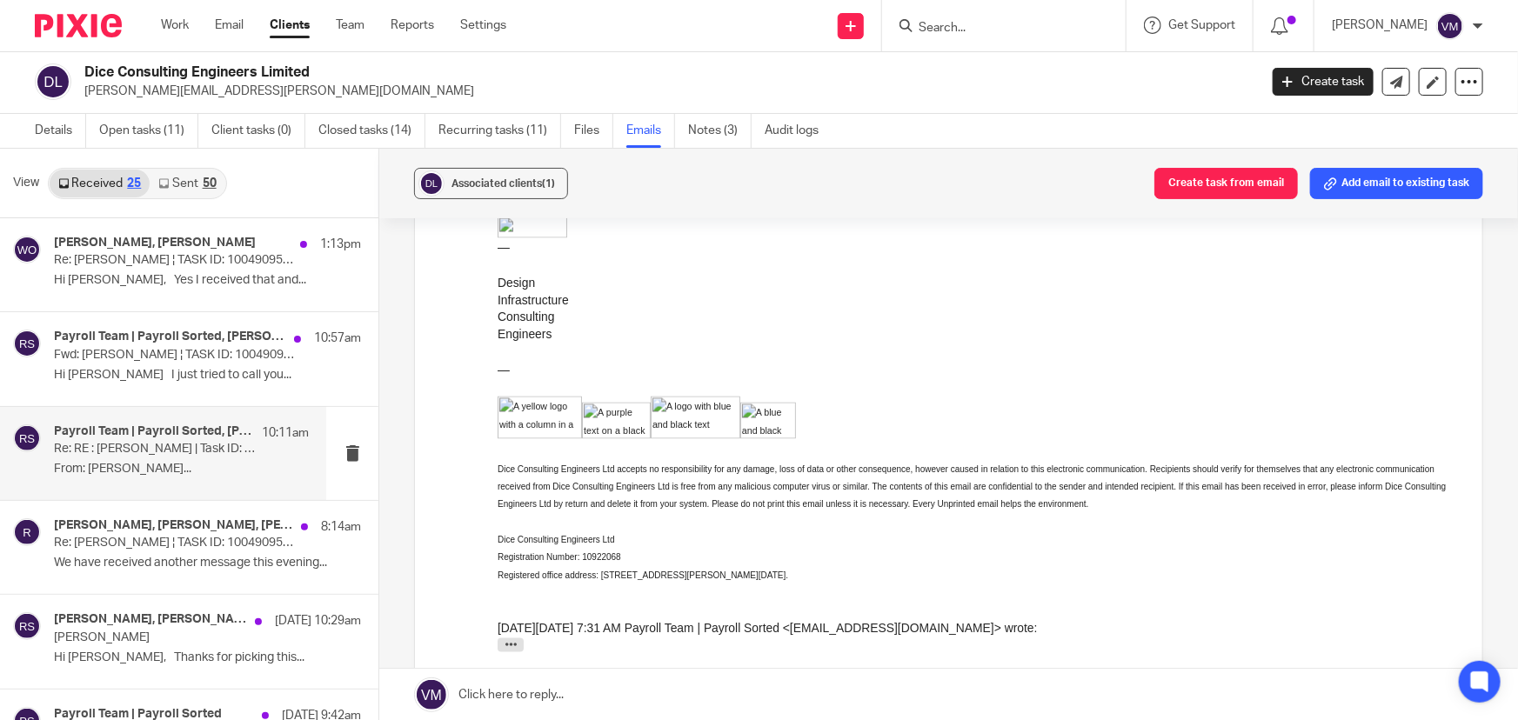
scroll to position [1344, 0]
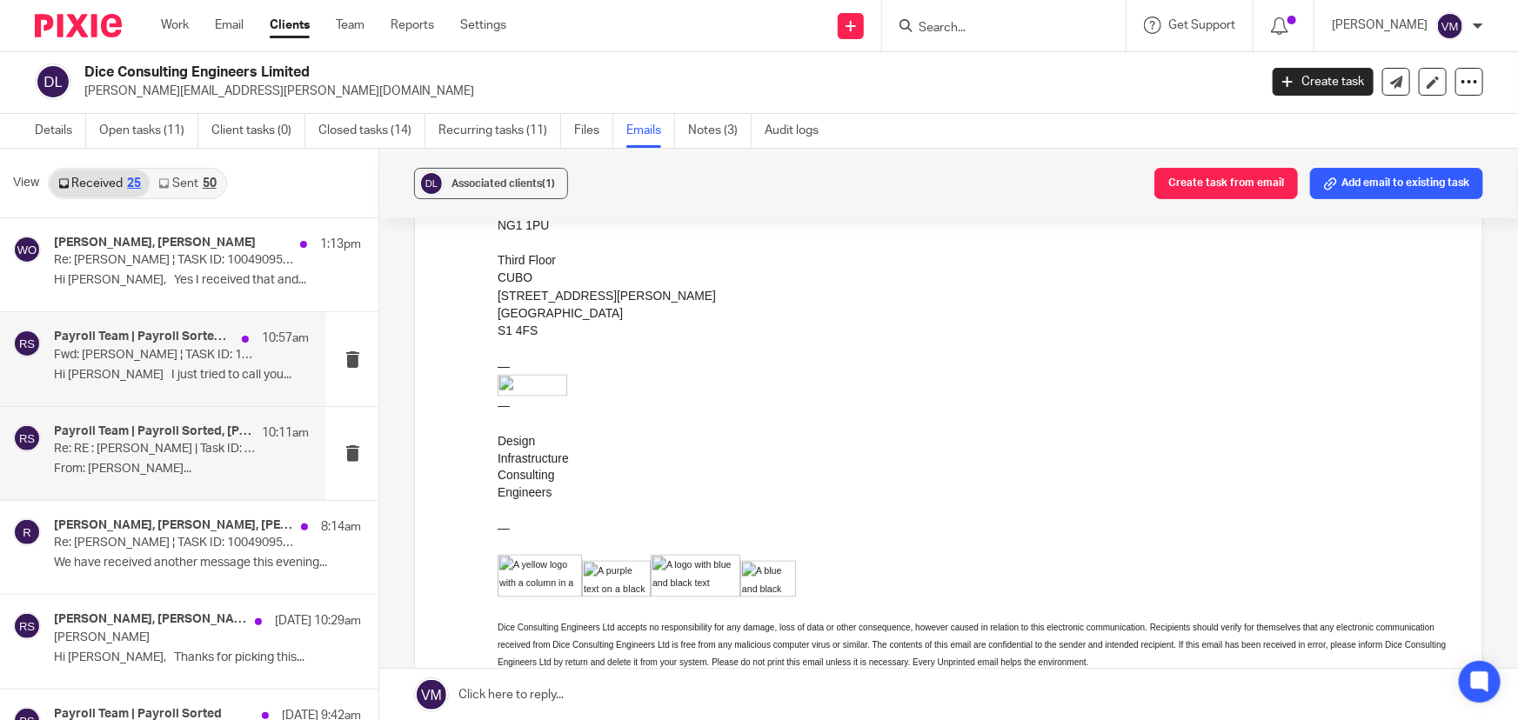
click at [112, 342] on h4 "Payroll Team | Payroll Sorted, Raj Somal" at bounding box center [143, 337] width 179 height 15
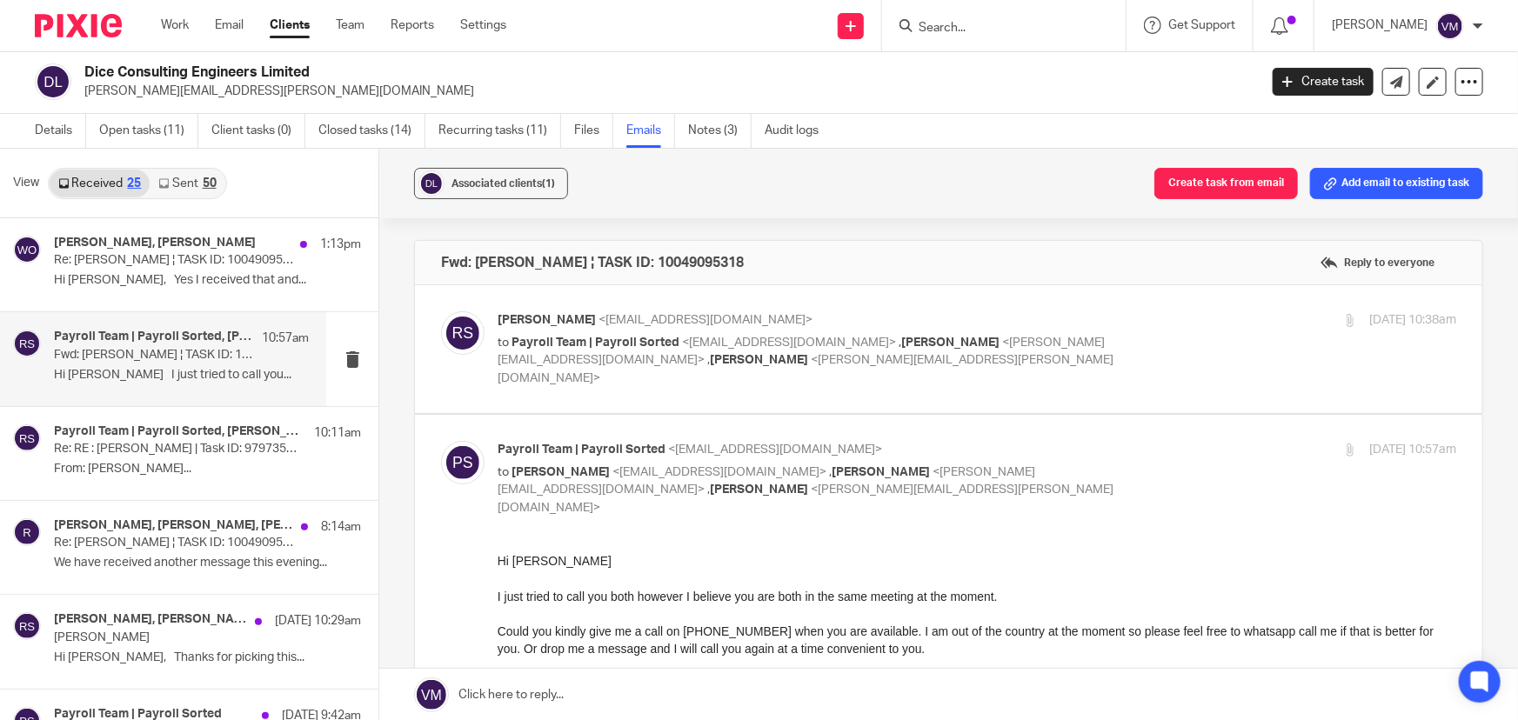
scroll to position [0, 0]
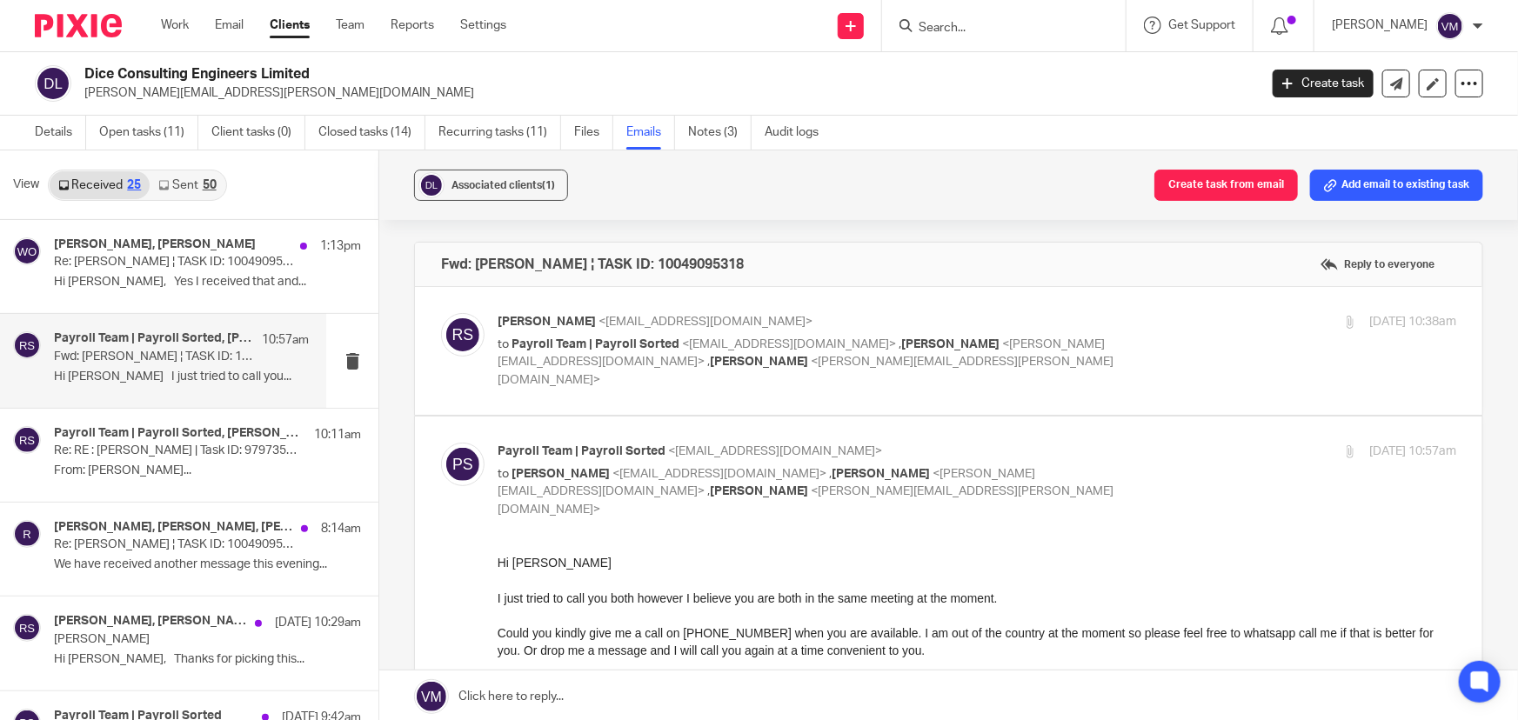
click at [1096, 322] on p "Raj Somal <raj.somal@diceconsult.co.uk>" at bounding box center [816, 322] width 639 height 18
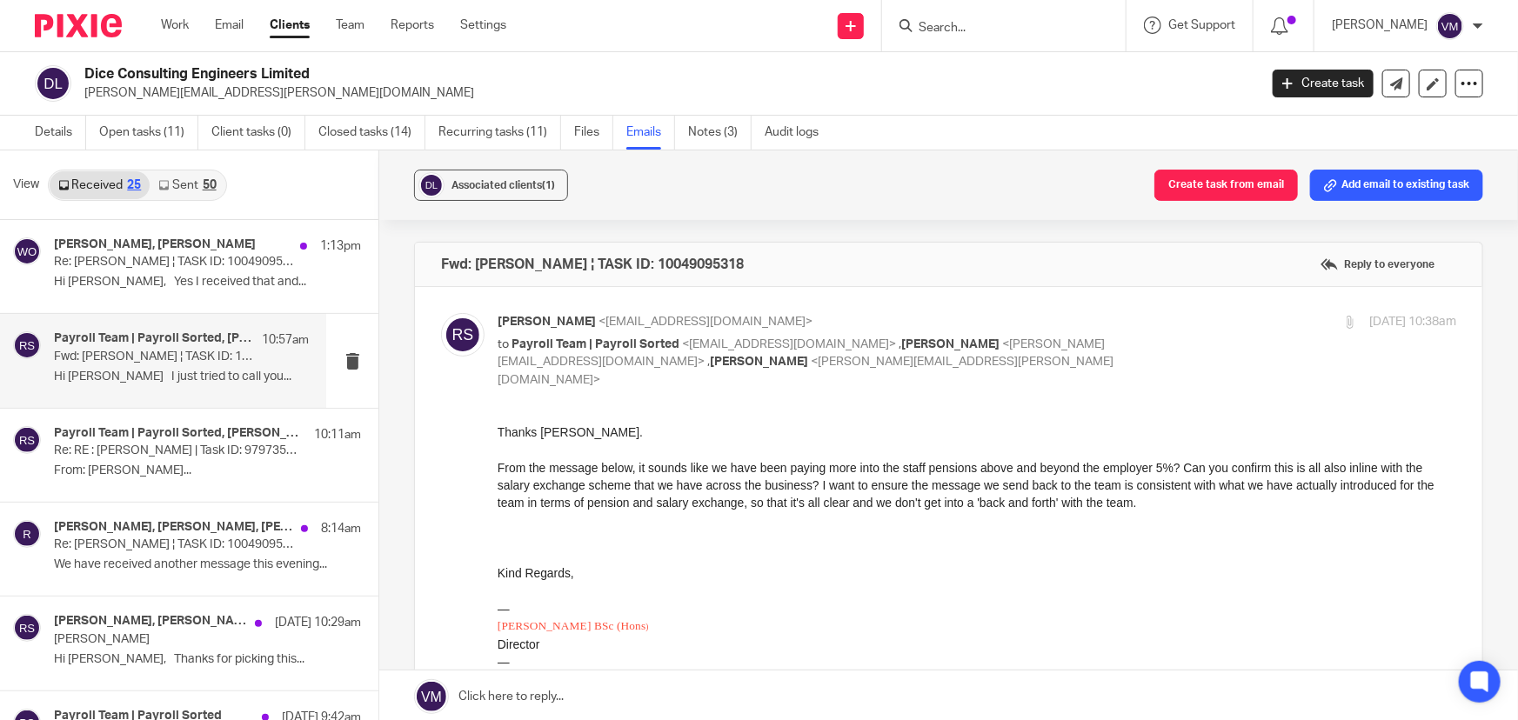
click at [1097, 320] on p "Raj Somal <raj.somal@diceconsult.co.uk>" at bounding box center [816, 322] width 639 height 18
checkbox input "false"
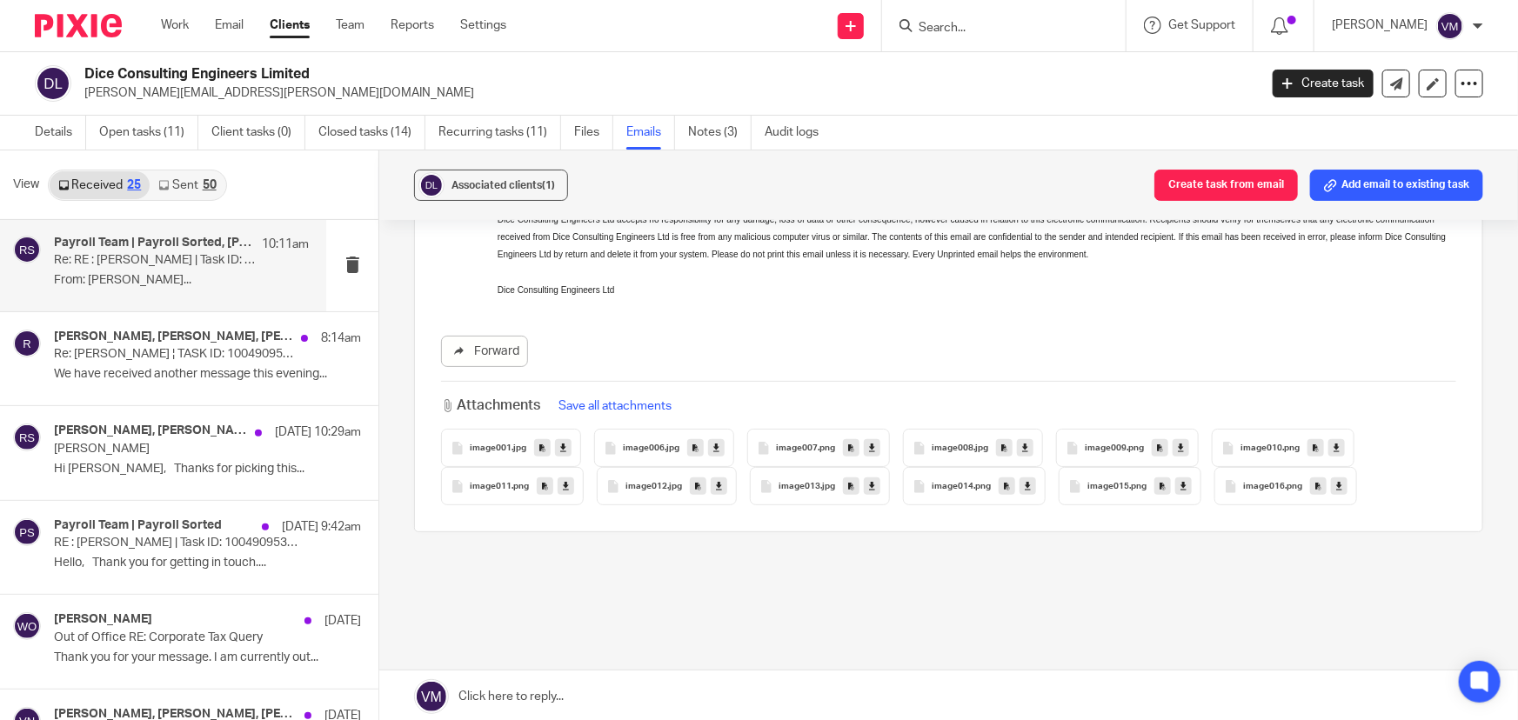
scroll to position [157, 0]
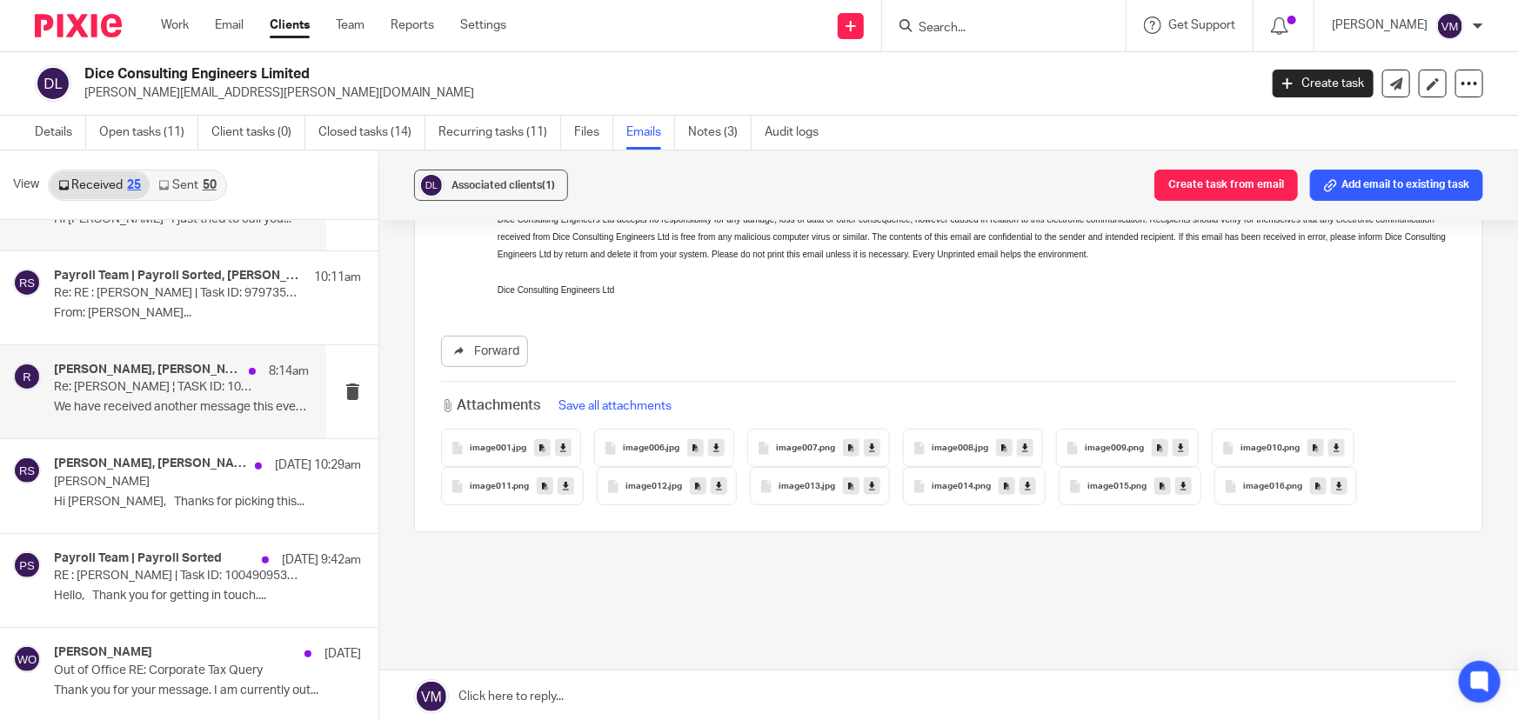
click at [122, 396] on div "Chris Demetriou, Wayne Oakes, raj.somal@diceconsult.co.uk 8:14am Re: Jon Svikis…" at bounding box center [181, 392] width 255 height 58
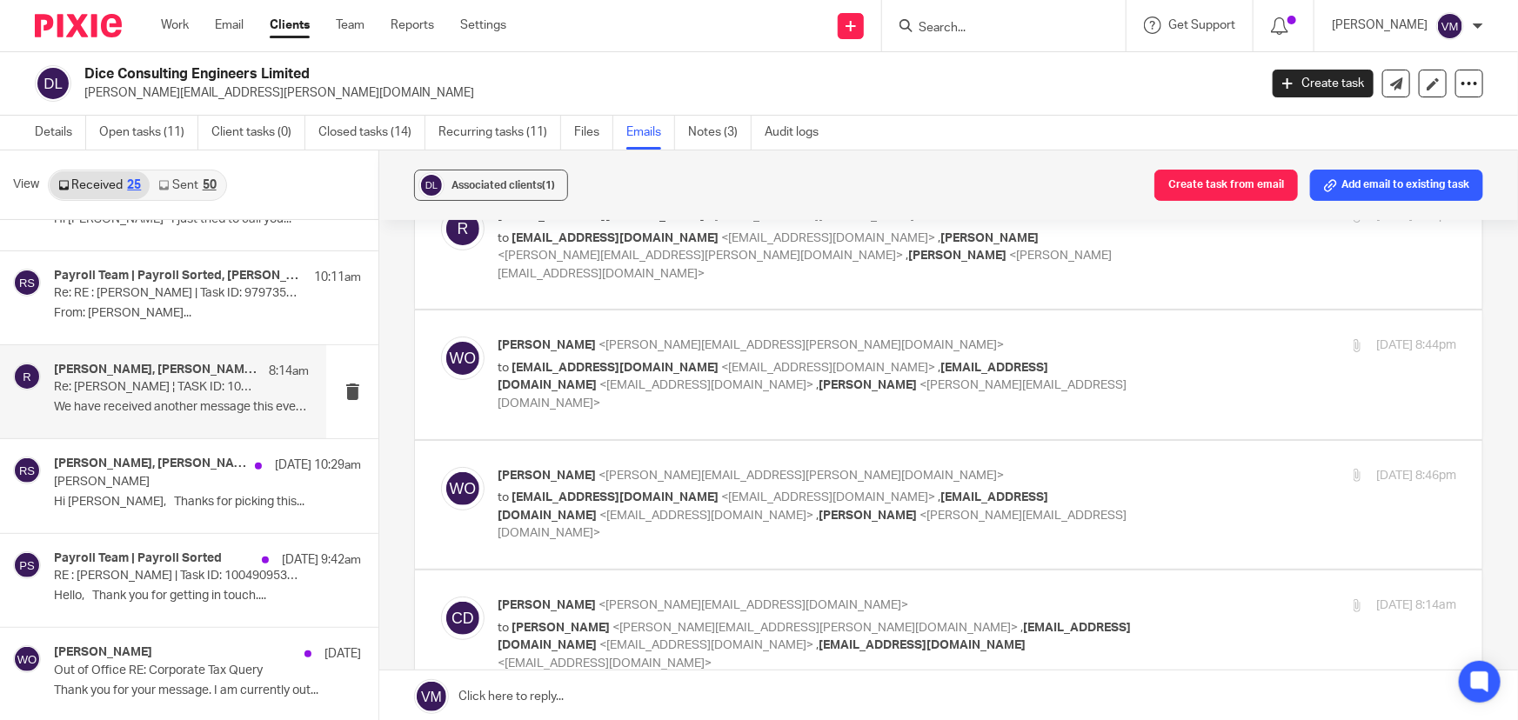
scroll to position [78, 0]
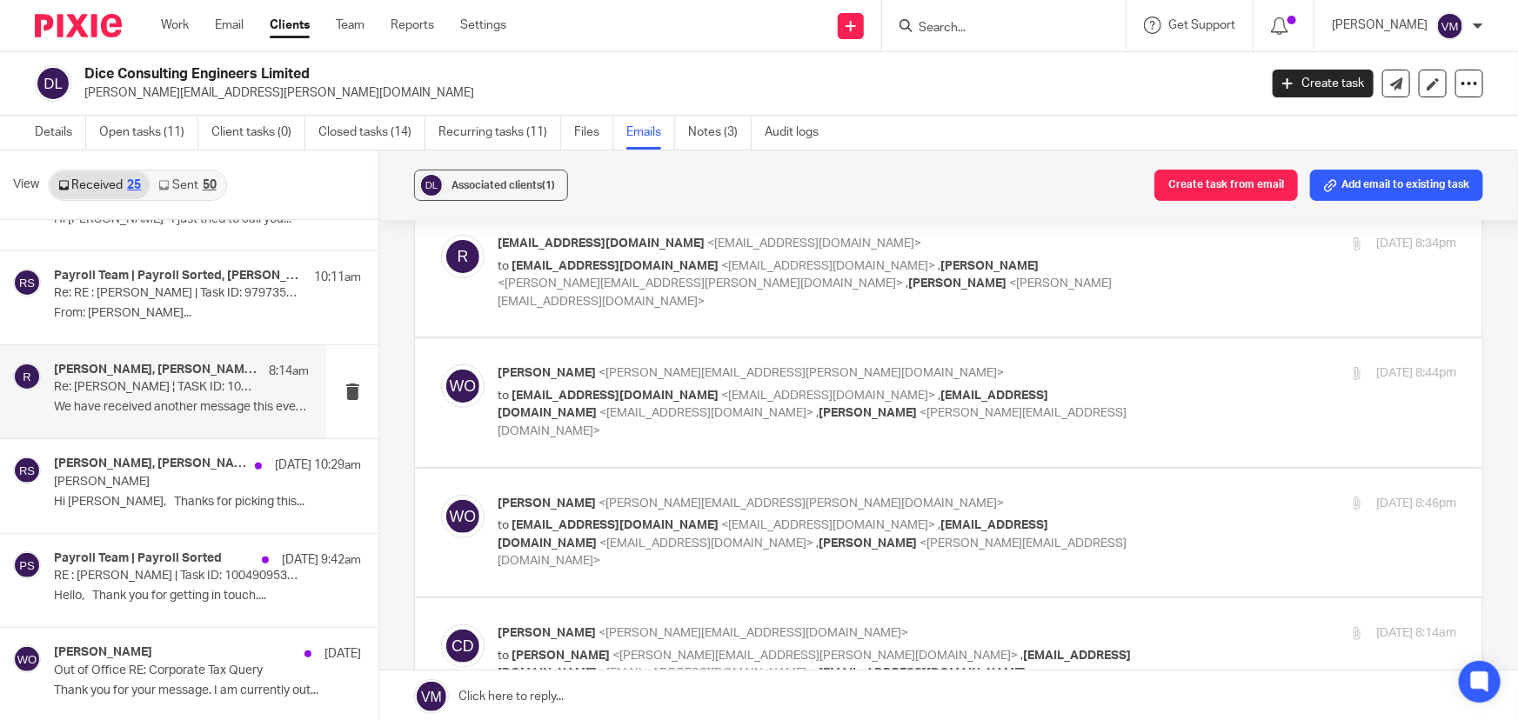
click at [1137, 495] on div "15 Sep 2025 8:46pm" at bounding box center [1296, 504] width 319 height 18
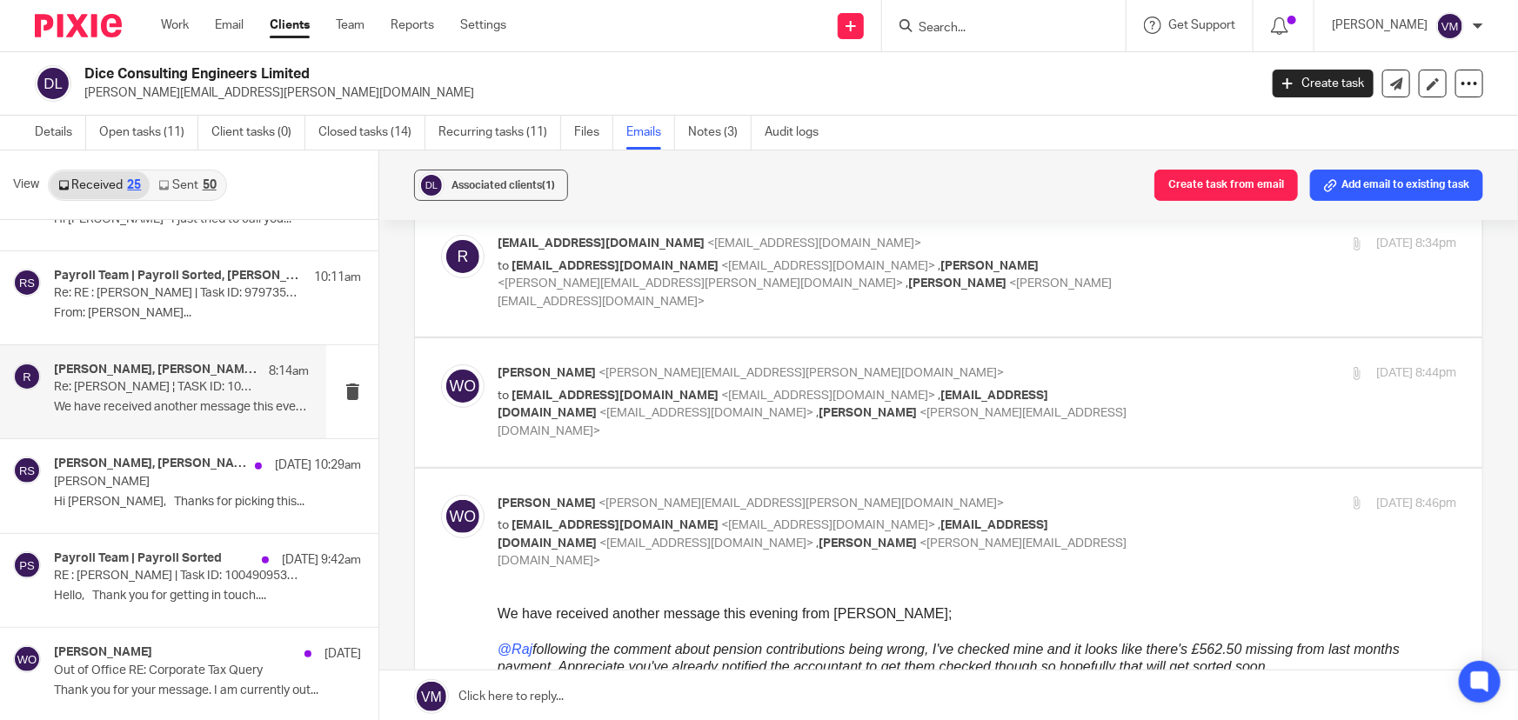
scroll to position [0, 0]
click at [1137, 495] on div "15 Sep 2025 8:46pm" at bounding box center [1296, 504] width 319 height 18
checkbox input "false"
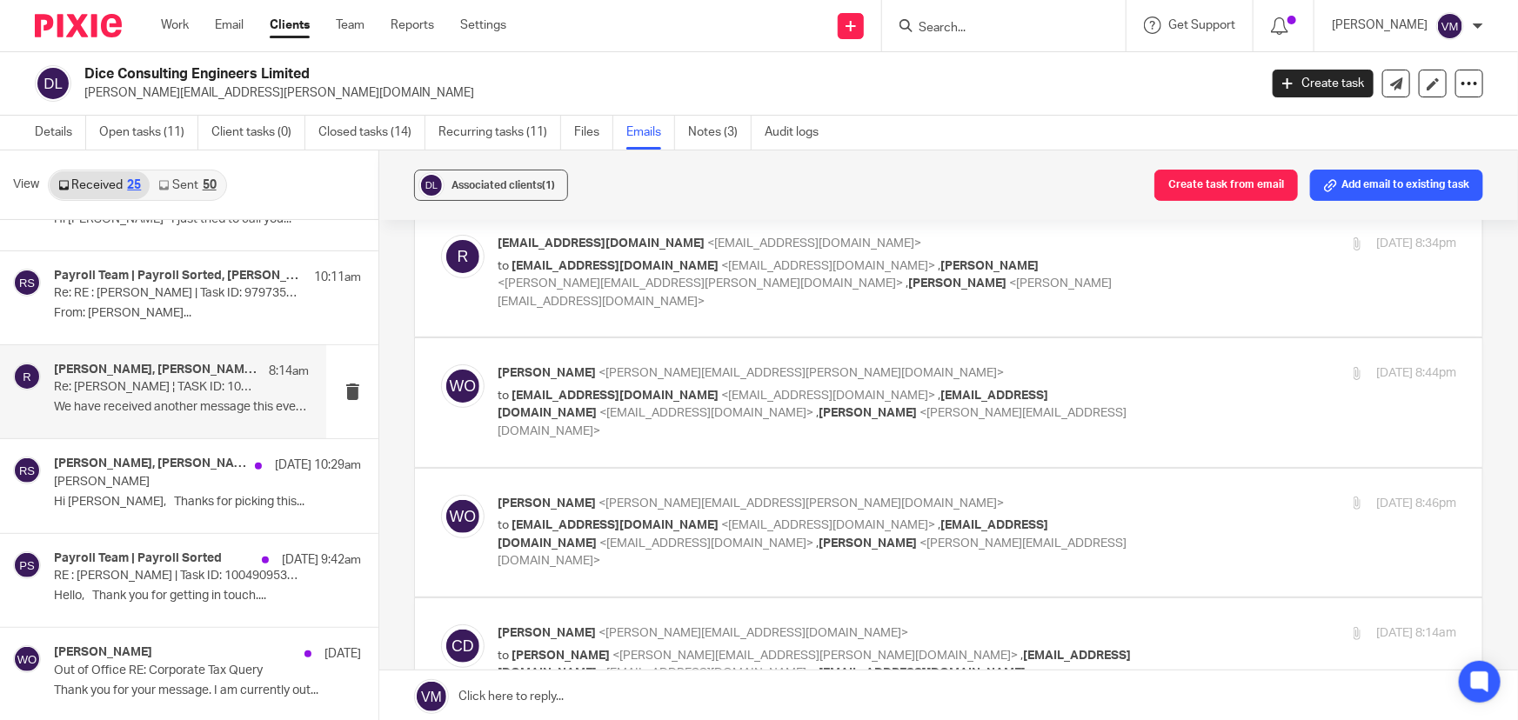
click at [1137, 364] on div "15 Sep 2025 8:44pm" at bounding box center [1296, 373] width 319 height 18
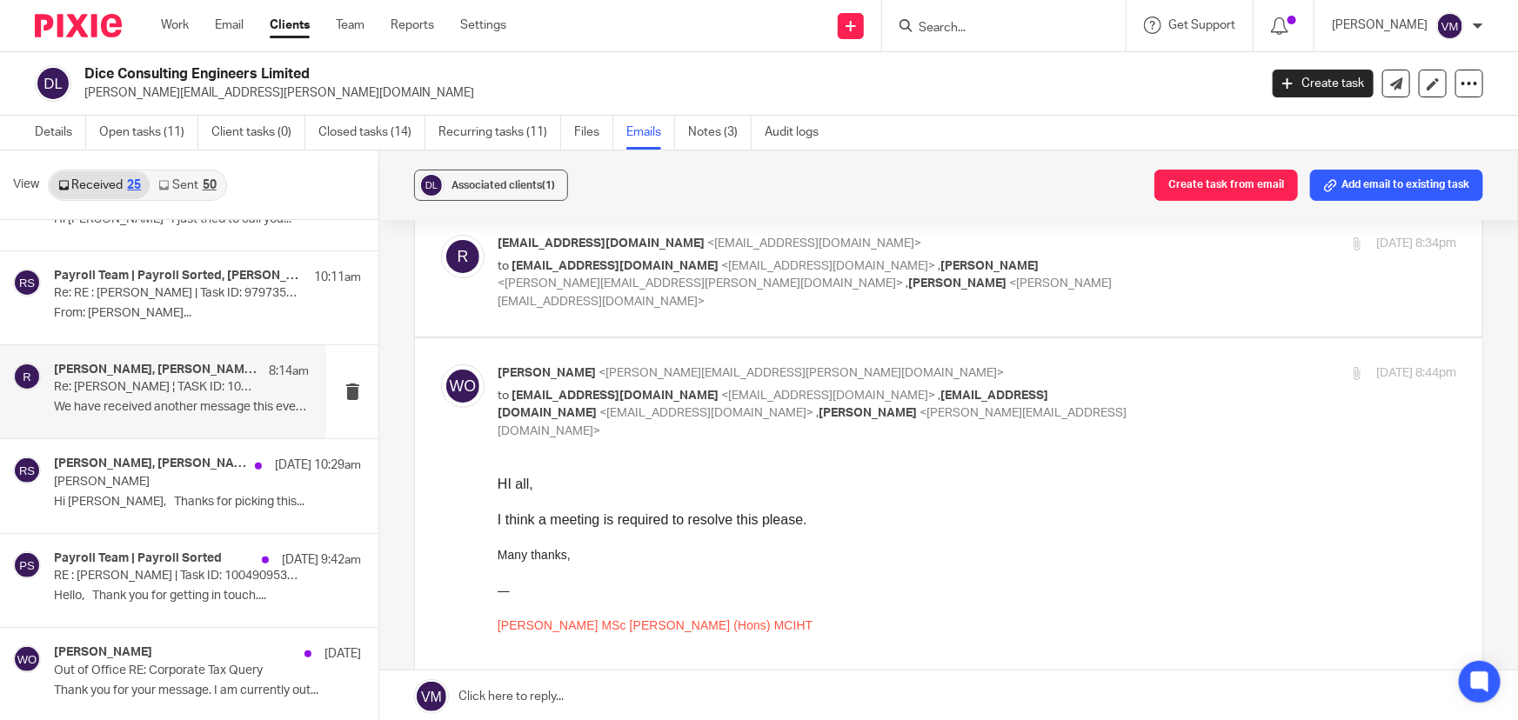
click at [1137, 364] on div "15 Sep 2025 8:44pm" at bounding box center [1296, 373] width 319 height 18
checkbox input "false"
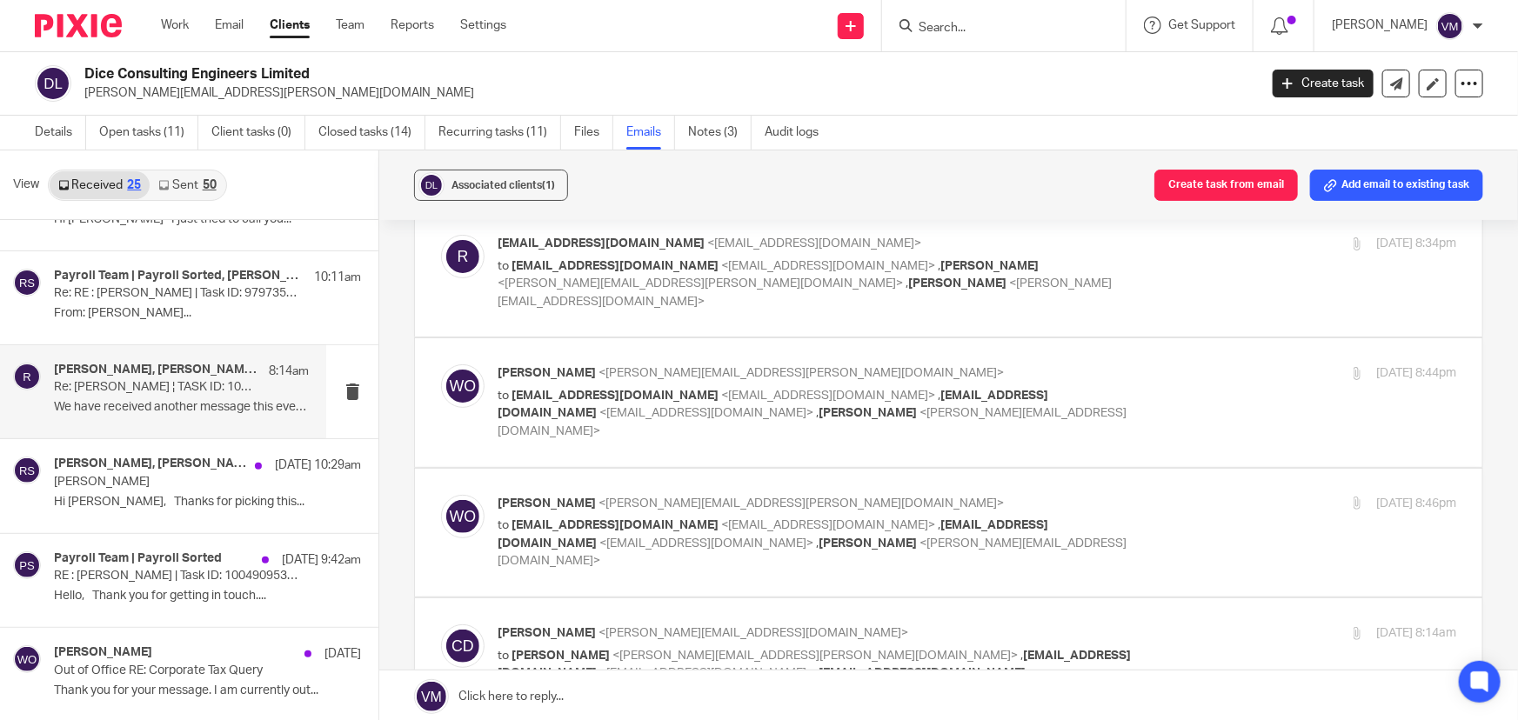
click at [1200, 261] on div "raj.somal@diceconsult.co.uk <raj.somal@diceconsult.co.uk> to payroll@payrollsor…" at bounding box center [976, 273] width 958 height 76
checkbox input "true"
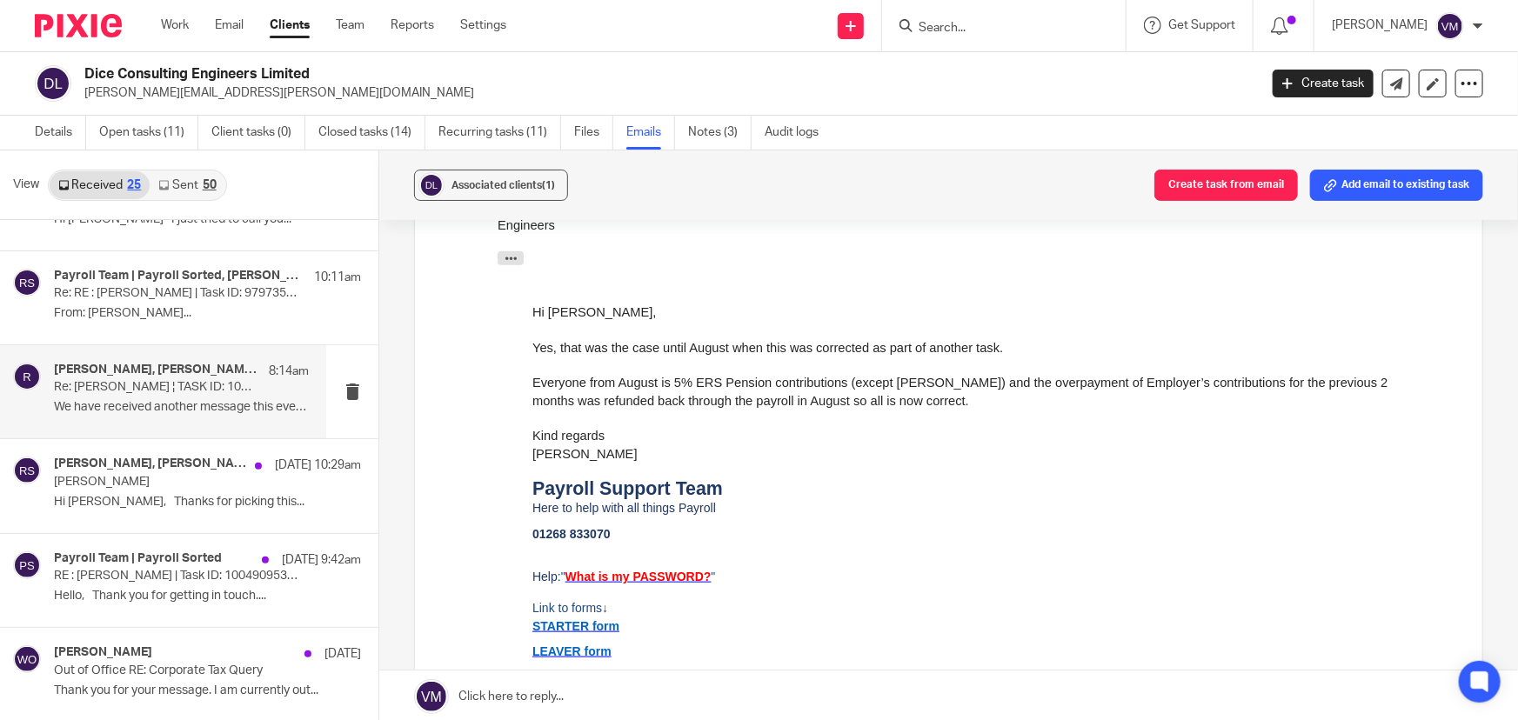
scroll to position [791, 0]
click at [350, 22] on link "Team" at bounding box center [350, 25] width 29 height 17
